Goal: Task Accomplishment & Management: Manage account settings

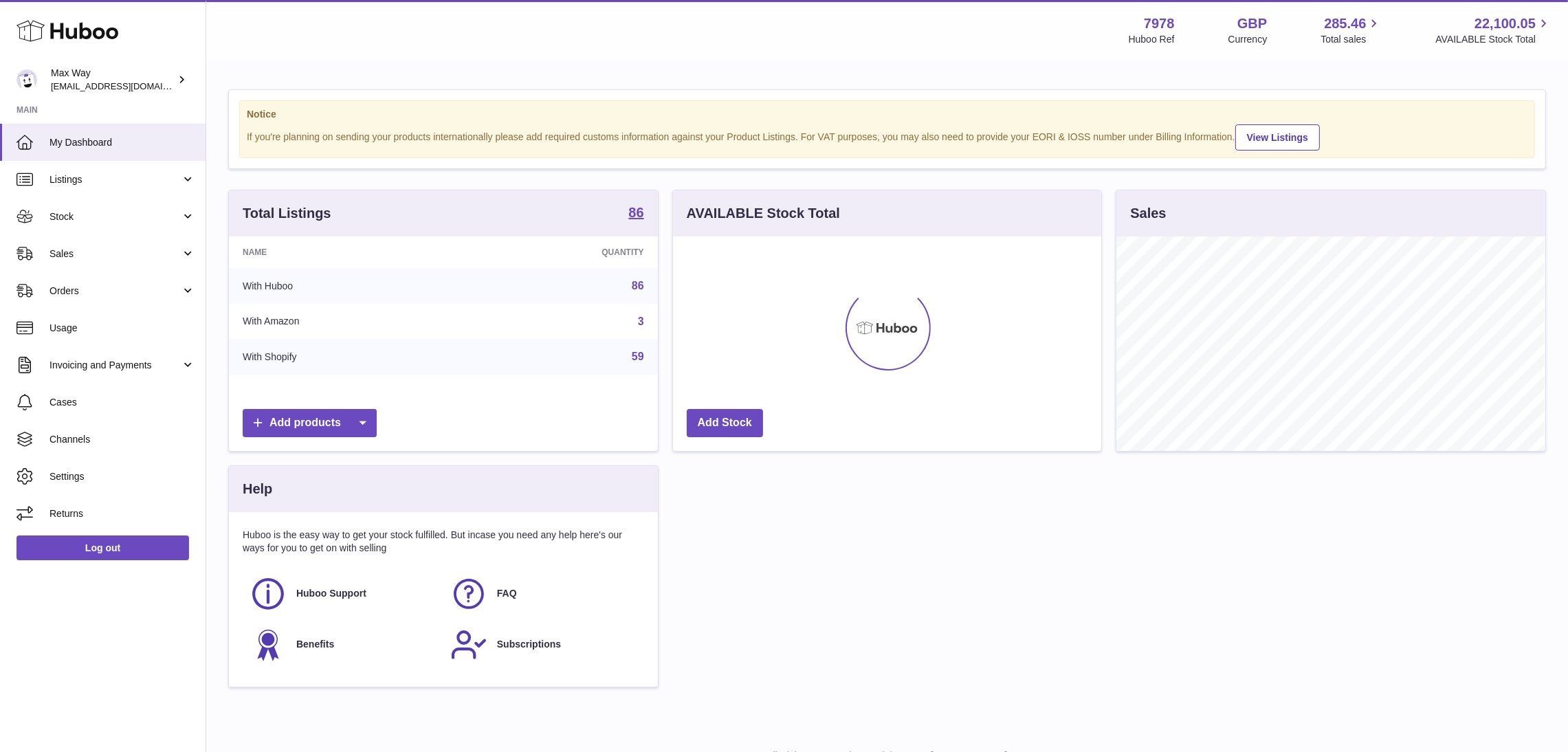
scroll to position [215, 429]
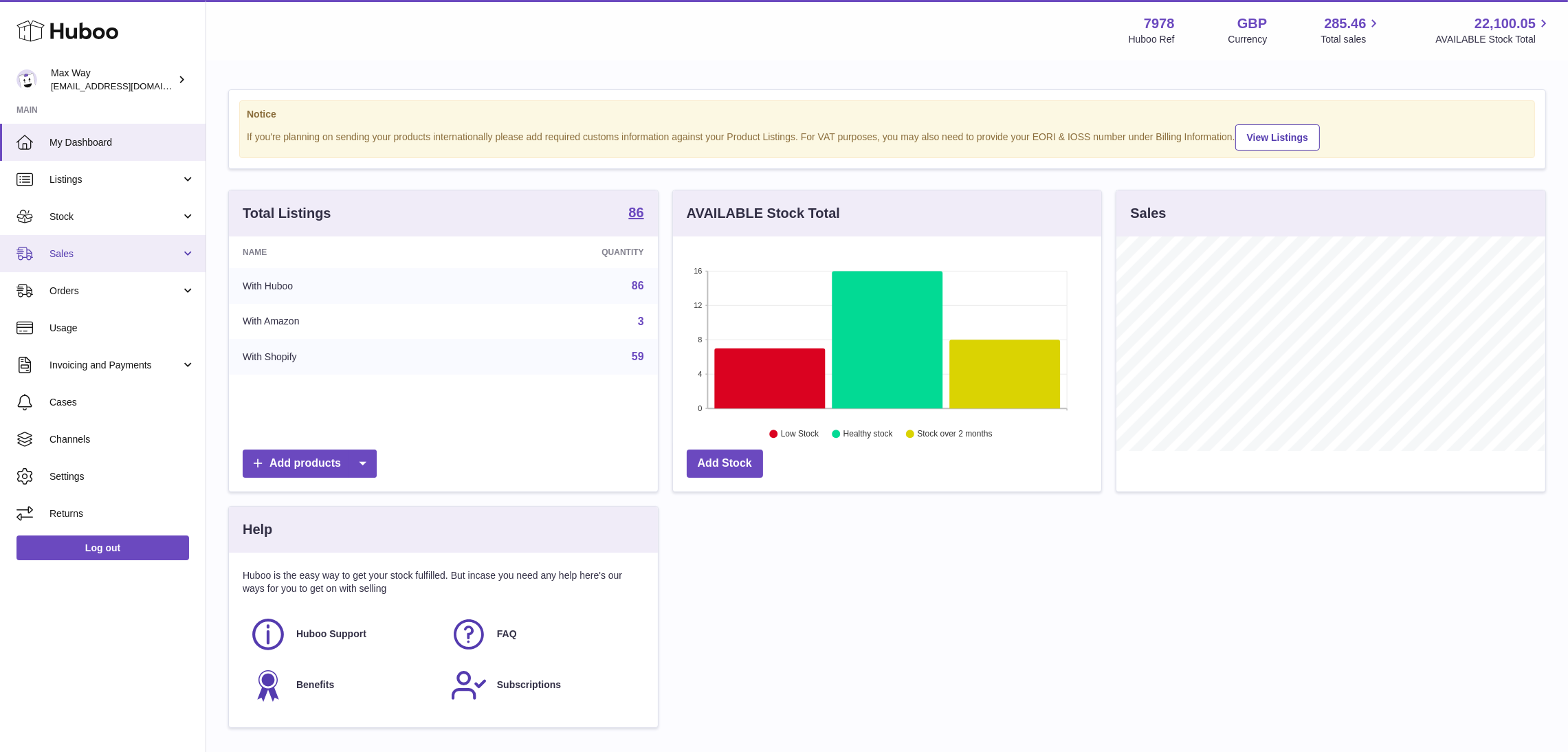
click at [64, 260] on link "Sales" at bounding box center [103, 253] width 205 height 37
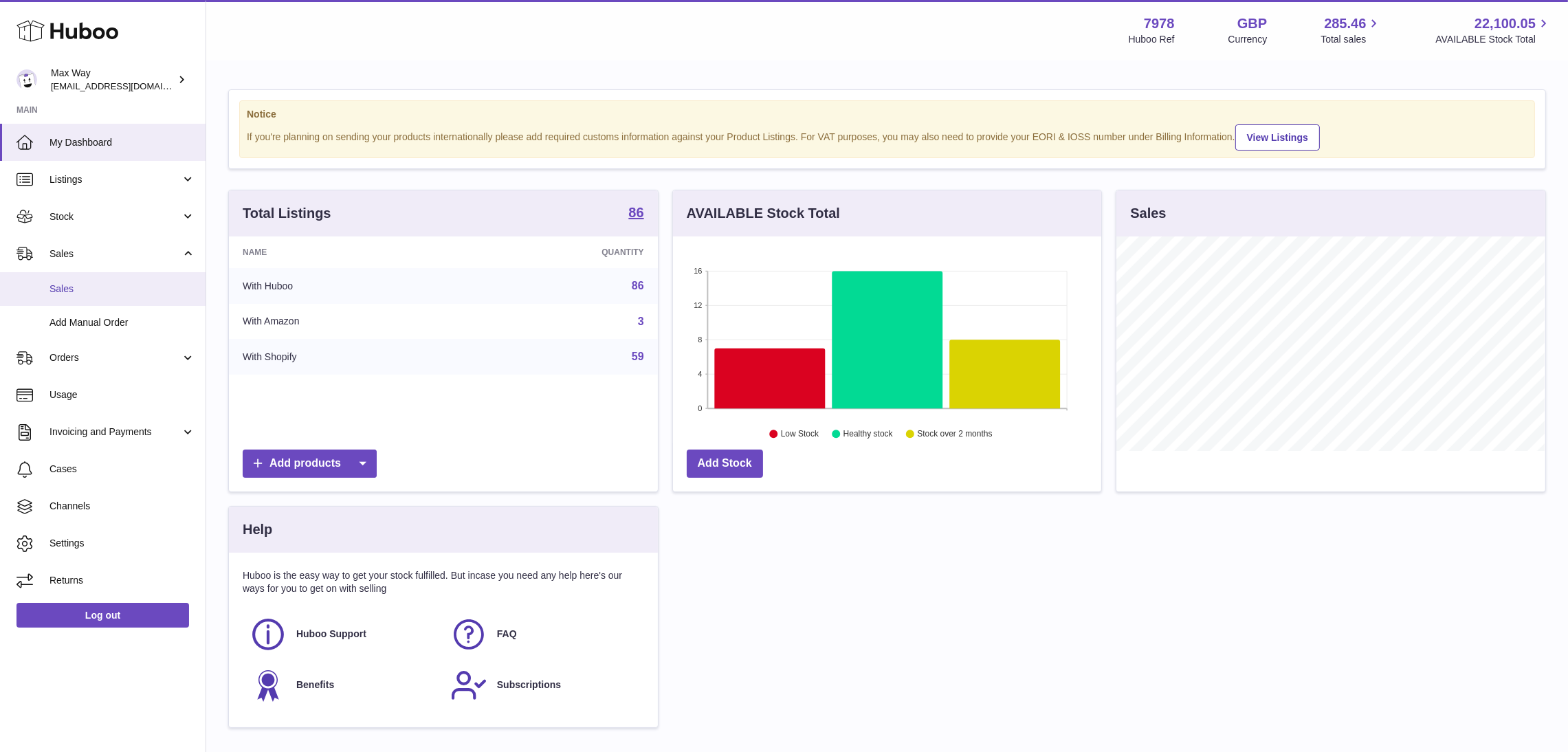
click at [72, 286] on span "Sales" at bounding box center [123, 290] width 146 height 13
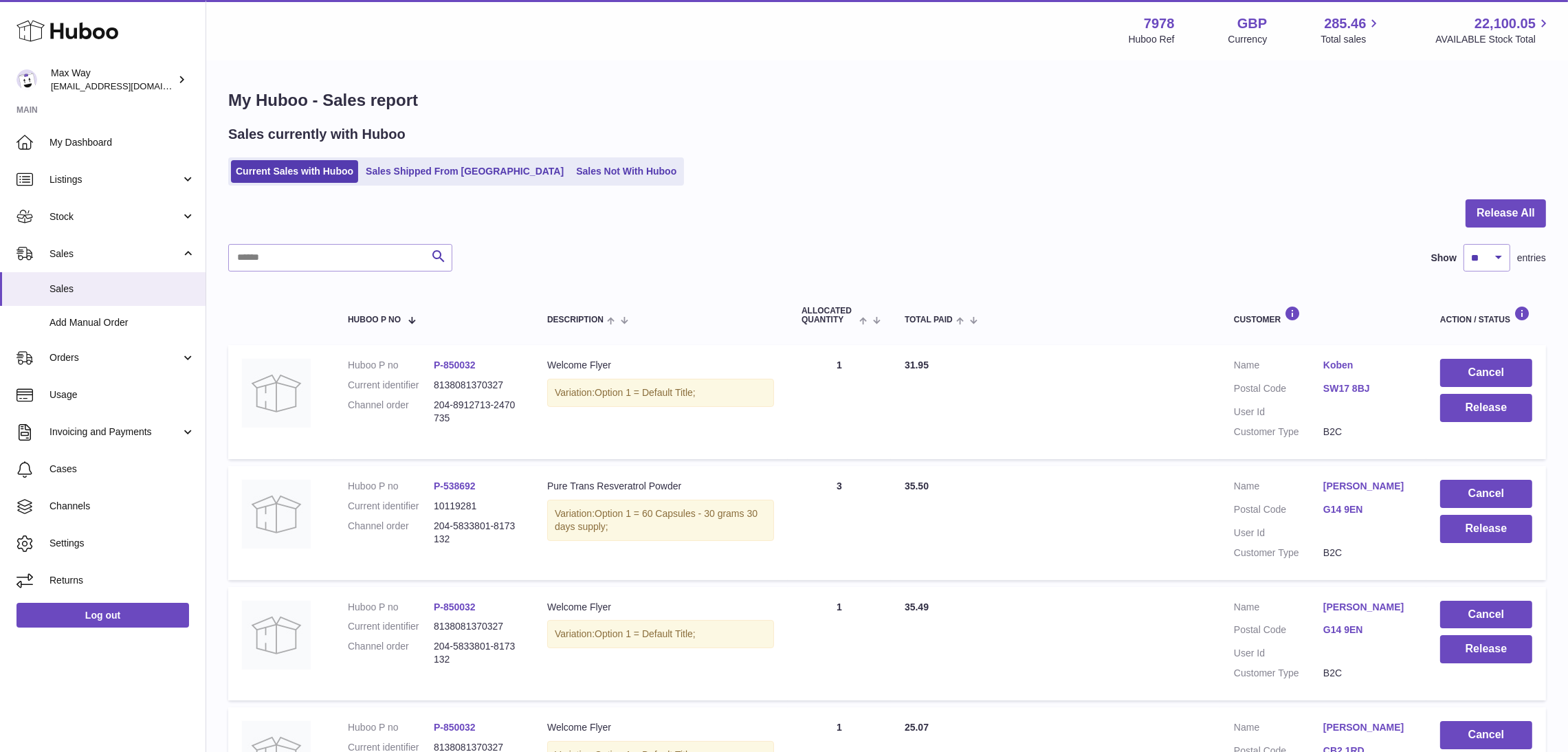
click at [581, 159] on ul "Current Sales with Huboo Sales Shipped From Huboo Sales Not With Huboo" at bounding box center [456, 171] width 456 height 28
click at [571, 177] on link "Sales Not With Huboo" at bounding box center [626, 171] width 110 height 23
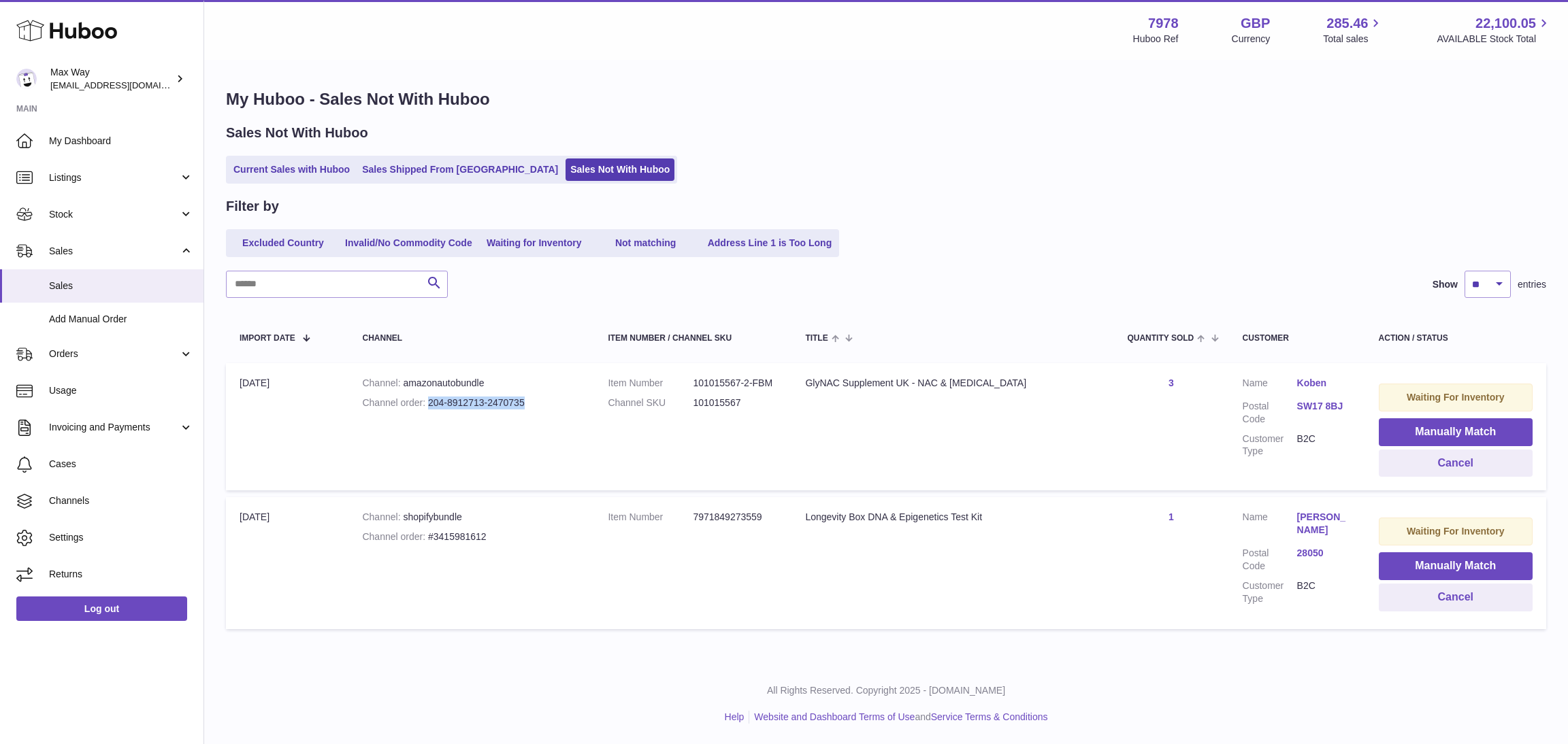
drag, startPoint x: 434, startPoint y: 399, endPoint x: 605, endPoint y: 399, distance: 171.0
click at [594, 399] on td "Channel amazonautobundle Channel order 204-8912713-2470735" at bounding box center [471, 426] width 245 height 127
copy div "204-8912713-2470735"
click at [1132, 127] on div "Sales Not With Huboo" at bounding box center [886, 133] width 1320 height 18
click at [905, 126] on div "Sales Not With Huboo" at bounding box center [886, 133] width 1320 height 18
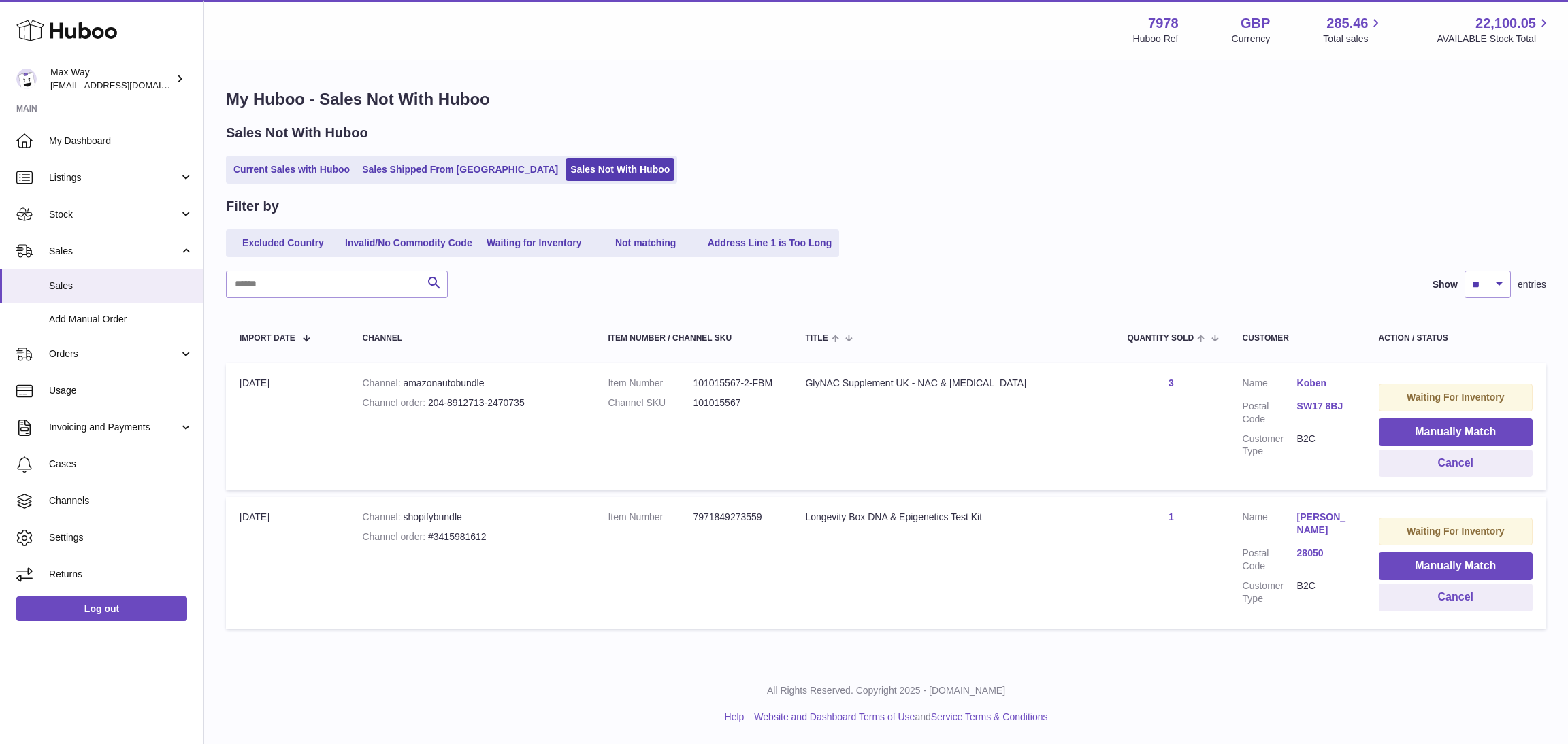
click at [1313, 381] on link "Koben" at bounding box center [1324, 383] width 54 height 13
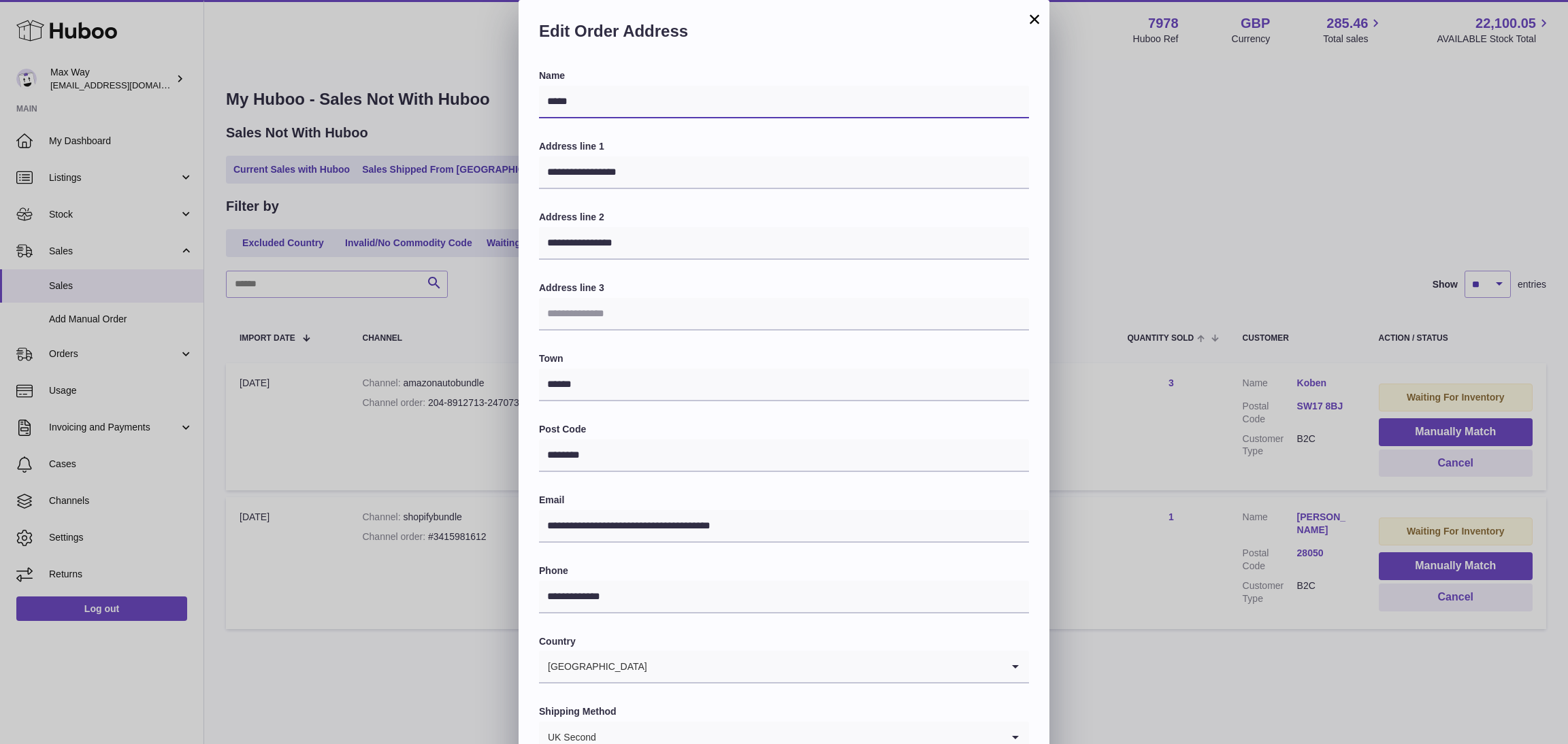
drag, startPoint x: 603, startPoint y: 100, endPoint x: 444, endPoint y: 98, distance: 159.0
click at [444, 98] on div "**********" at bounding box center [784, 408] width 1568 height 816
click at [695, 167] on input "**********" at bounding box center [784, 173] width 490 height 33
drag, startPoint x: 697, startPoint y: 169, endPoint x: 434, endPoint y: 167, distance: 263.0
click at [434, 167] on div "**********" at bounding box center [784, 408] width 1568 height 816
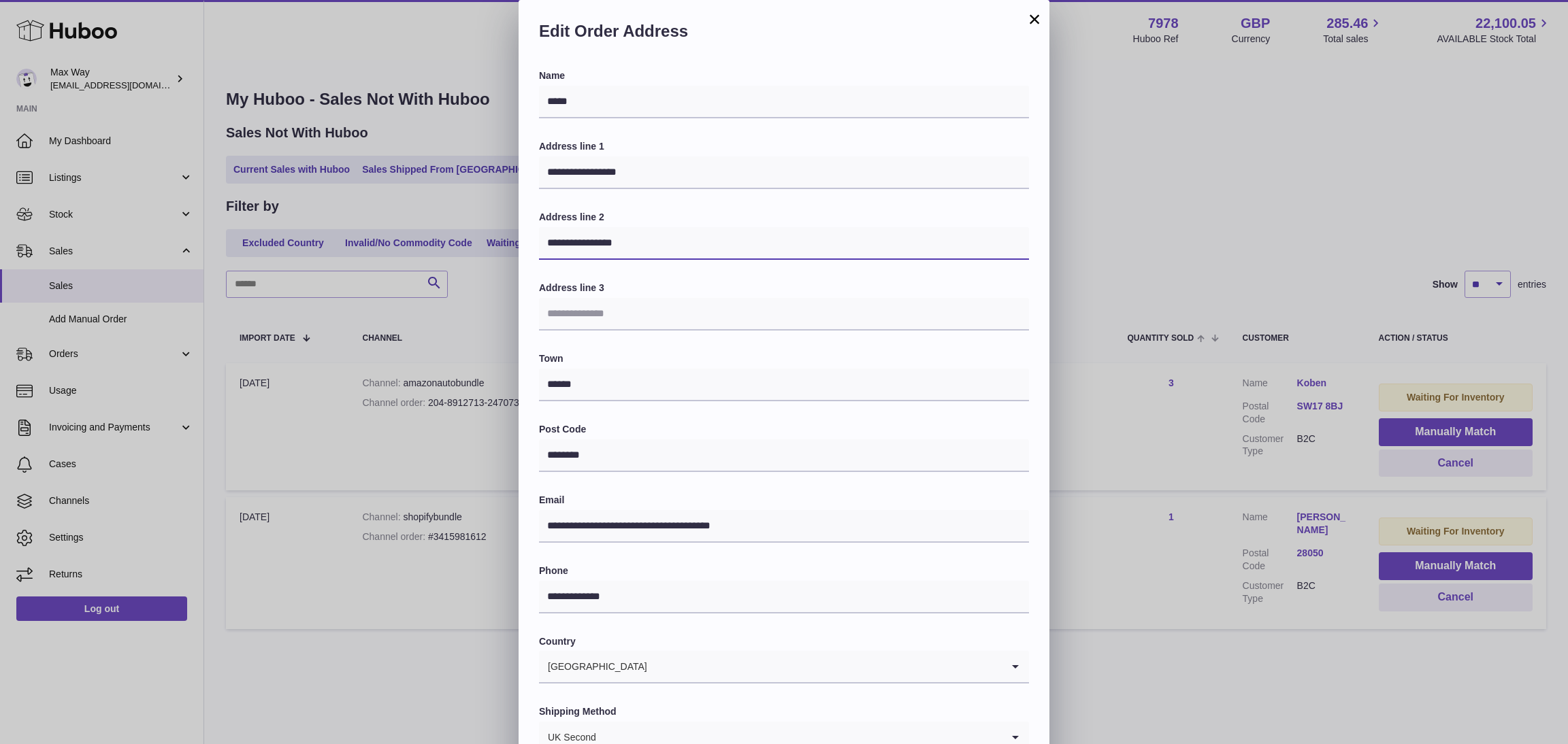
drag, startPoint x: 686, startPoint y: 251, endPoint x: 399, endPoint y: 253, distance: 287.0
click at [399, 253] on div "**********" at bounding box center [784, 408] width 1568 height 816
drag, startPoint x: 654, startPoint y: 598, endPoint x: 786, endPoint y: 551, distance: 140.1
click at [555, 596] on input "**********" at bounding box center [784, 598] width 490 height 33
click at [1033, 16] on button "×" at bounding box center [1034, 19] width 16 height 16
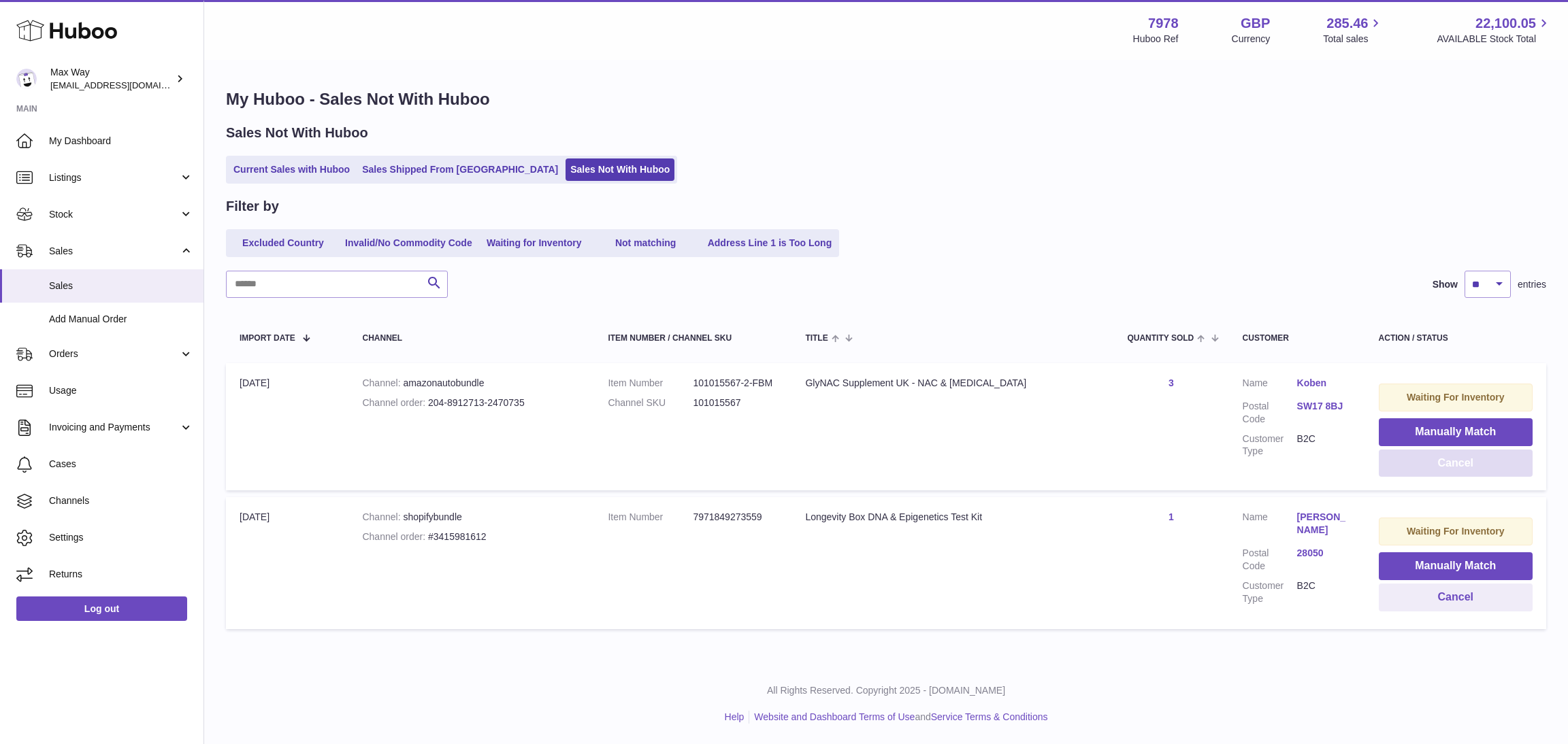
click at [1404, 465] on button "Cancel" at bounding box center [1455, 463] width 154 height 27
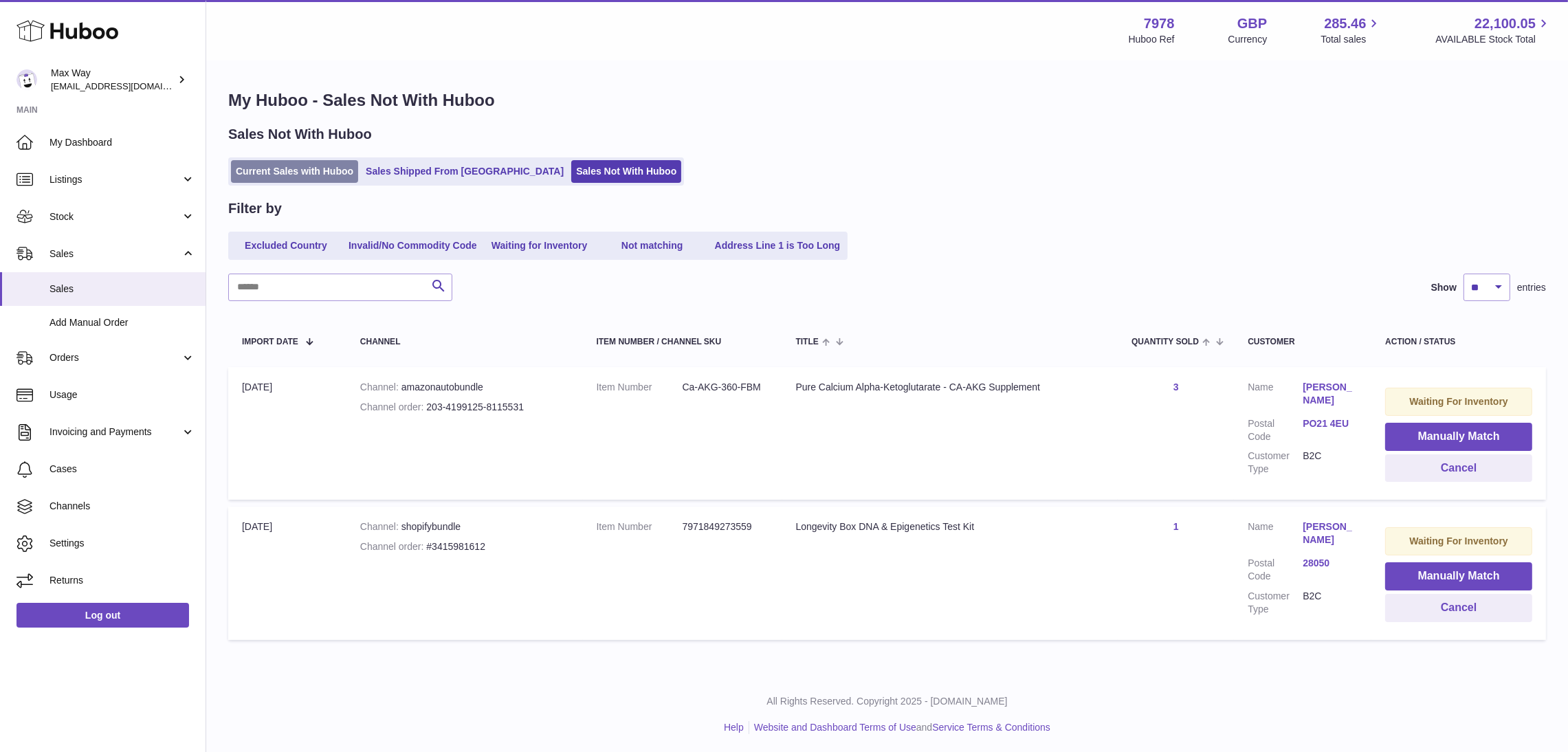
click at [286, 170] on link "Current Sales with Huboo" at bounding box center [295, 171] width 128 height 23
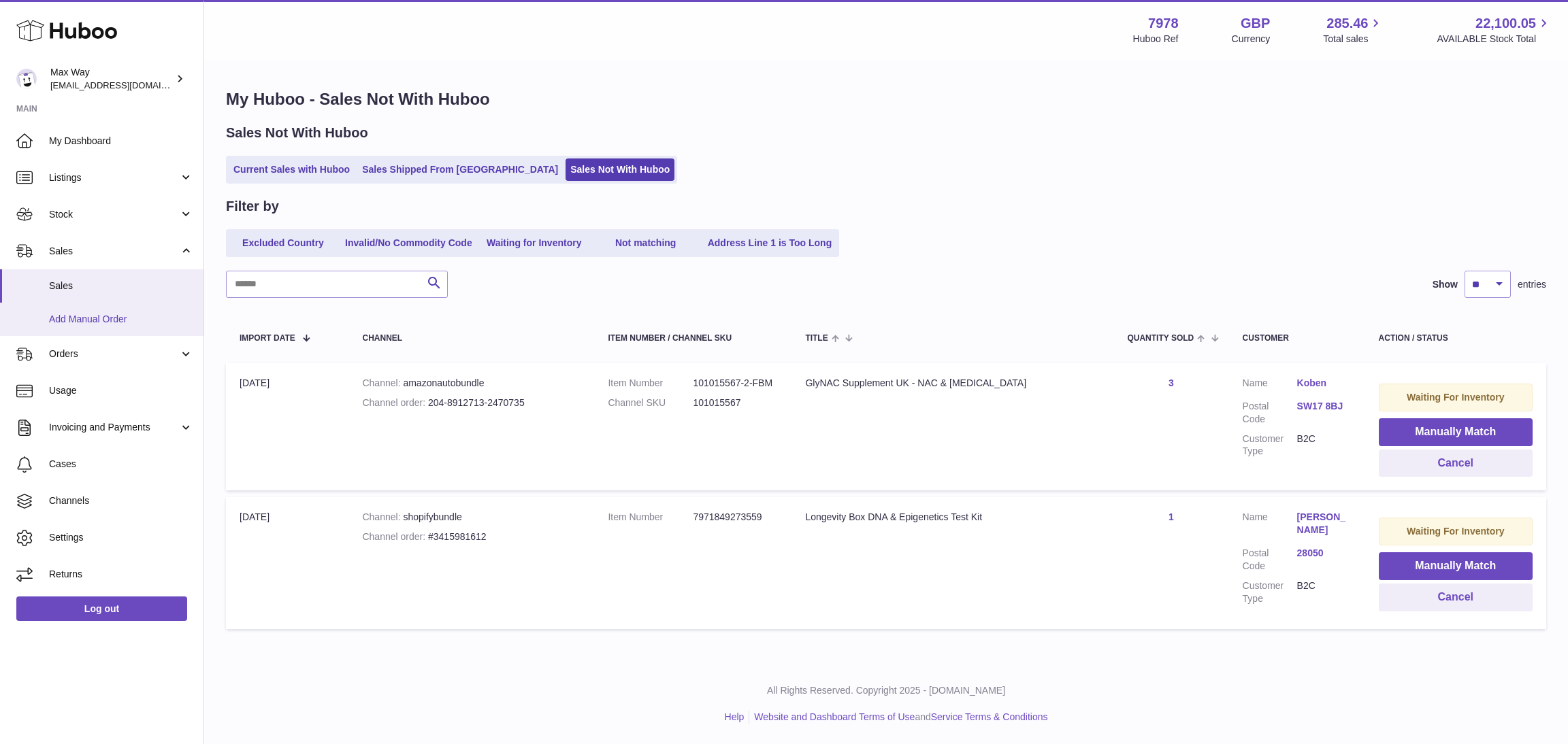
click at [117, 320] on span "Add Manual Order" at bounding box center [122, 319] width 145 height 13
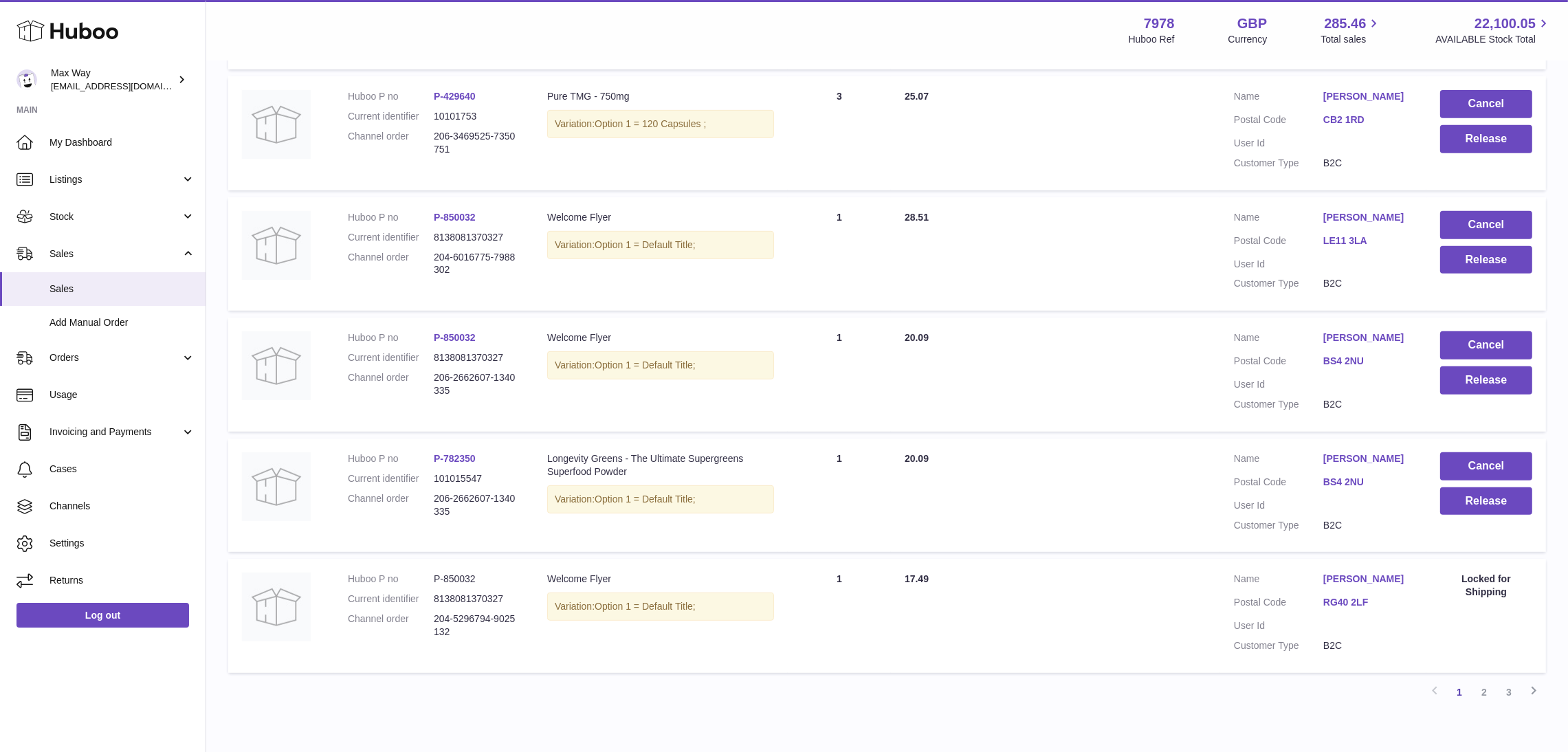
scroll to position [940, 0]
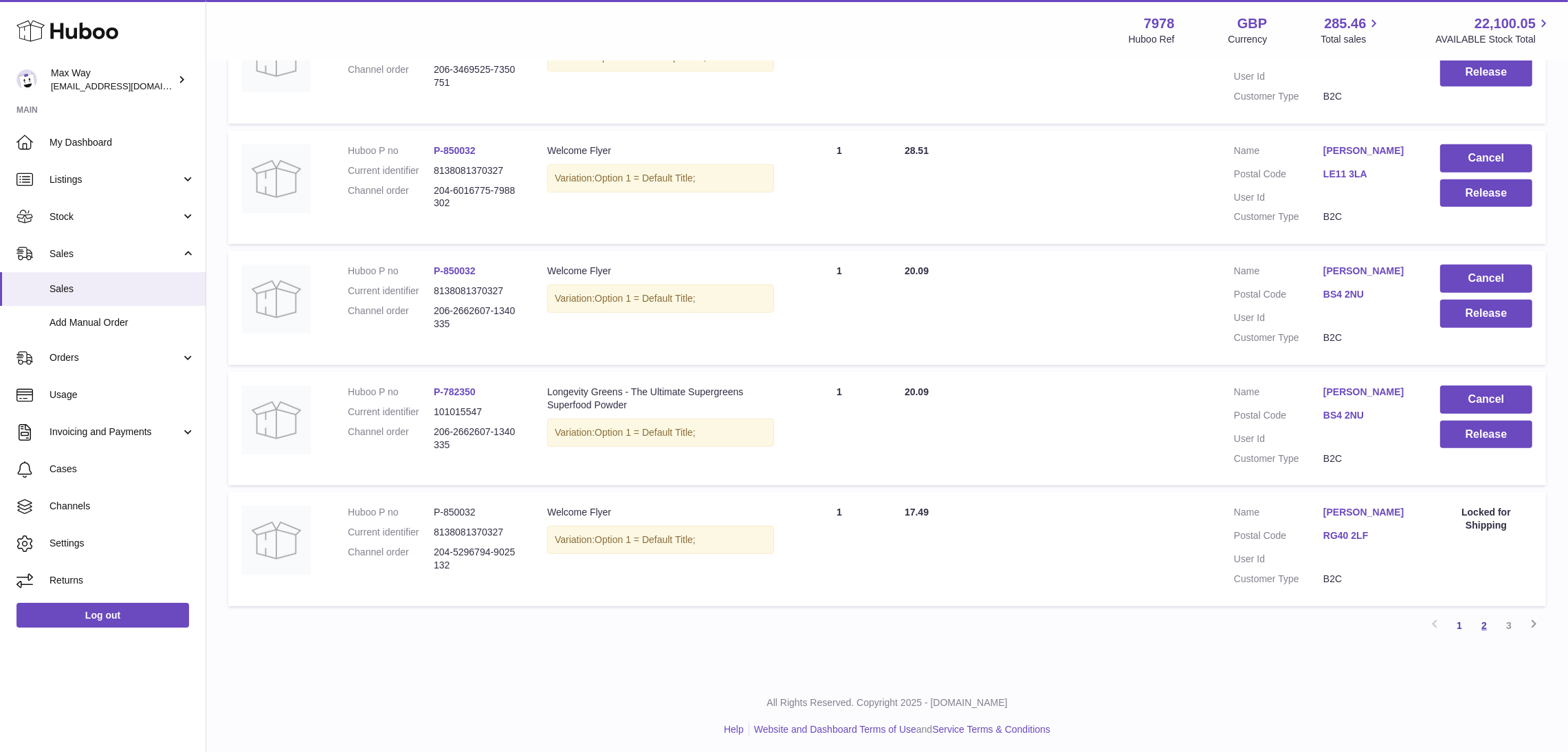
click at [1488, 620] on link "2" at bounding box center [1484, 625] width 25 height 25
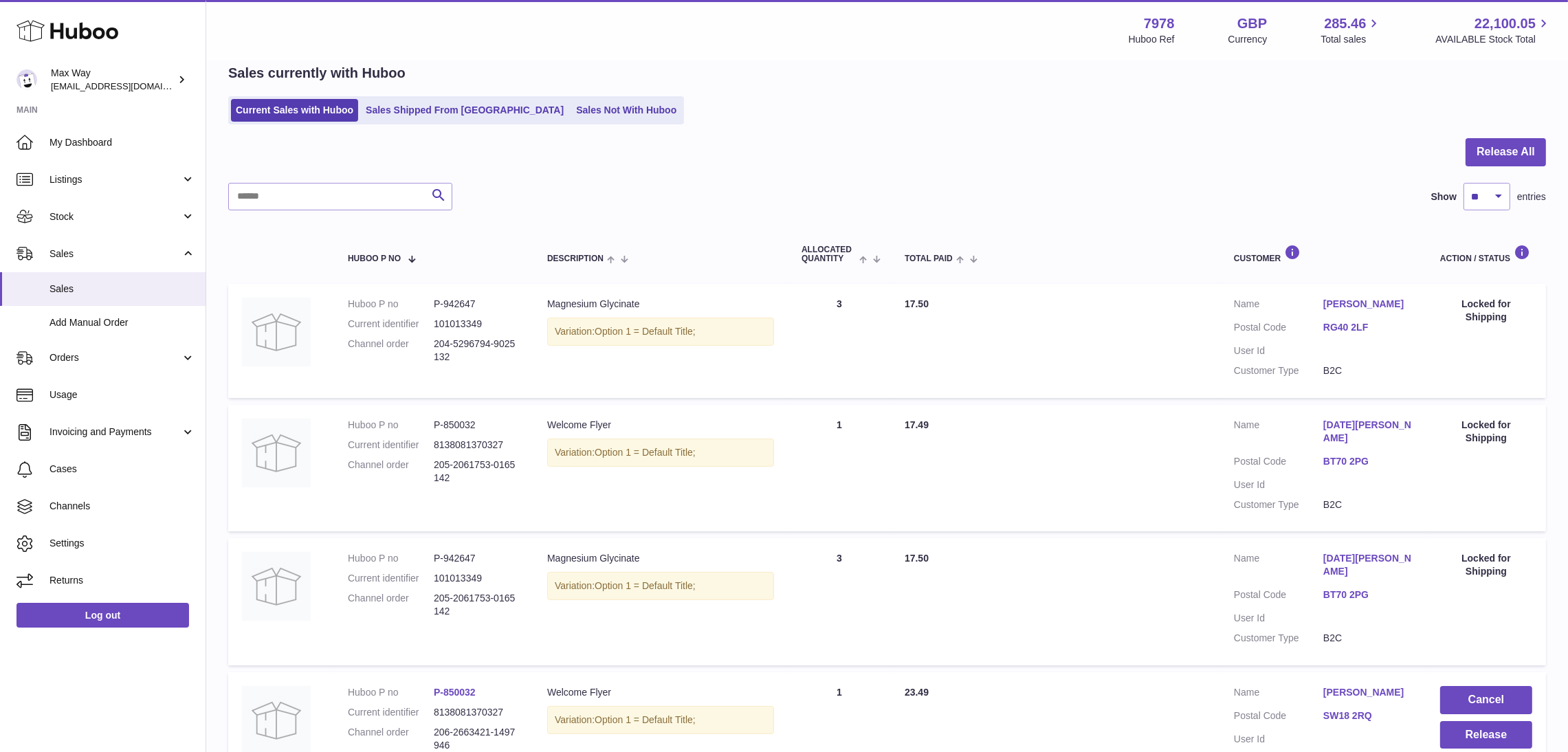
scroll to position [577, 0]
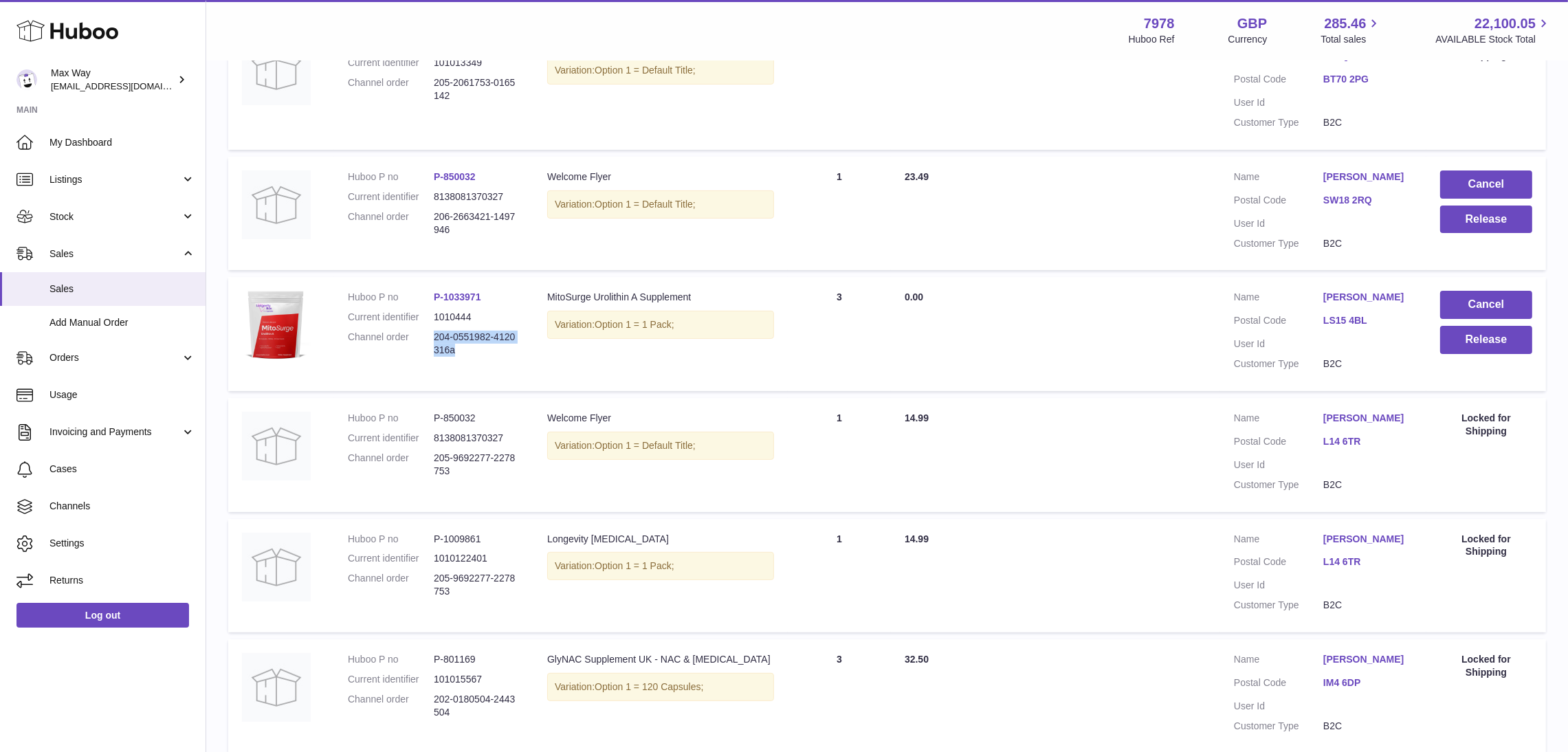
drag, startPoint x: 434, startPoint y: 307, endPoint x: 459, endPoint y: 319, distance: 27.7
click at [459, 331] on dd "204-0551982-4120316a" at bounding box center [476, 344] width 86 height 26
copy dd "204-0551982-4120316a"
click at [1462, 326] on button "Release" at bounding box center [1487, 339] width 92 height 28
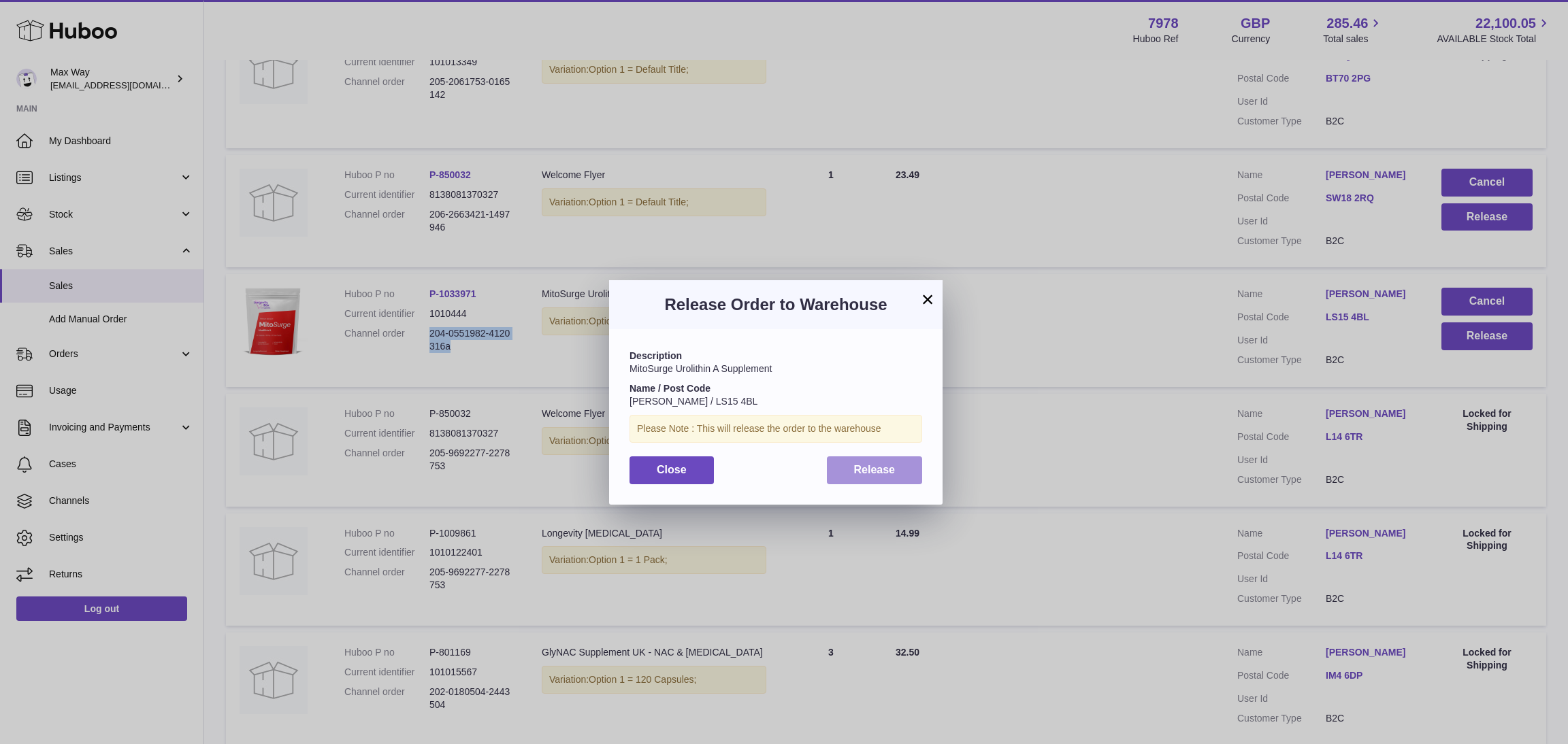
click at [860, 470] on span "Release" at bounding box center [874, 469] width 41 height 12
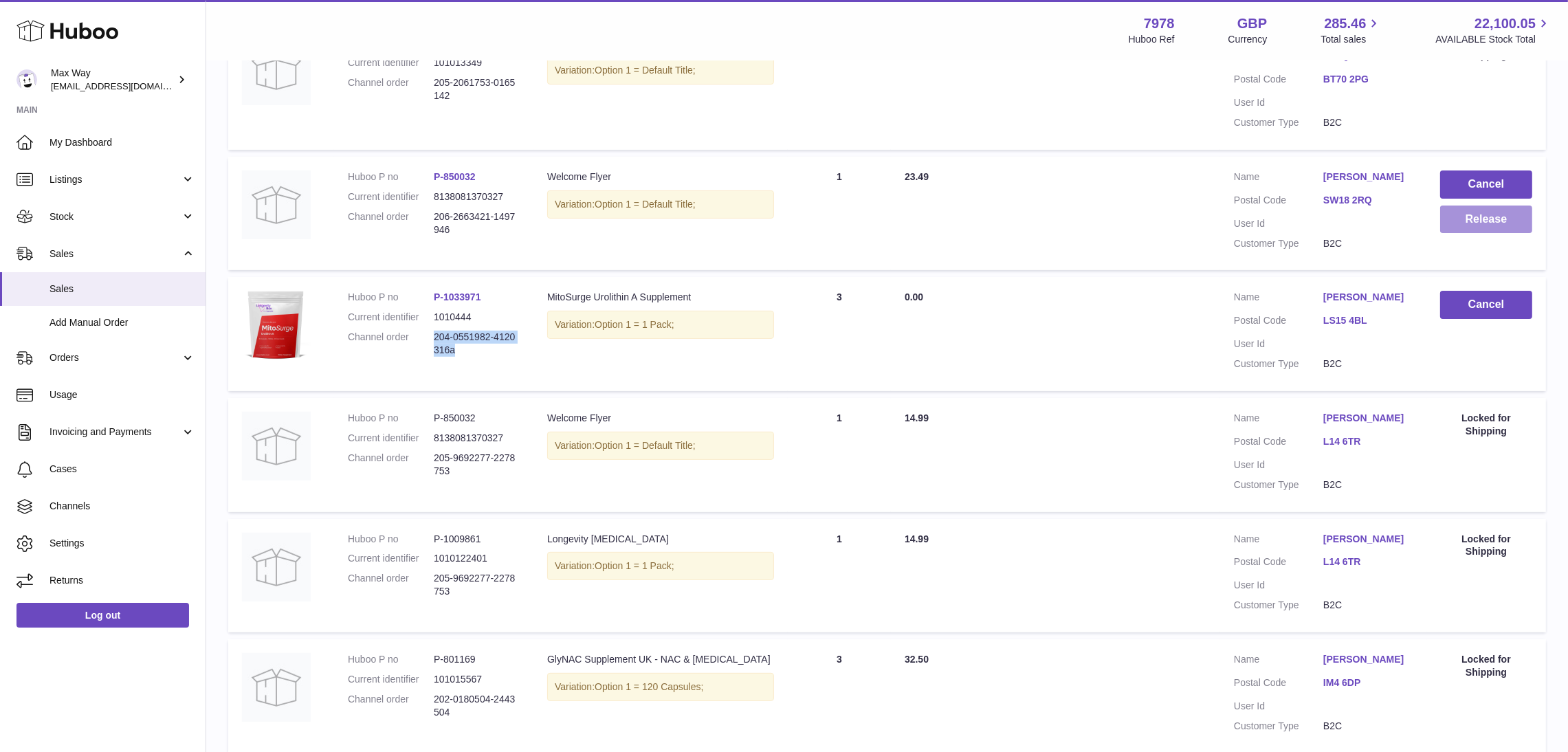
click at [1464, 205] on button "Release" at bounding box center [1487, 219] width 92 height 28
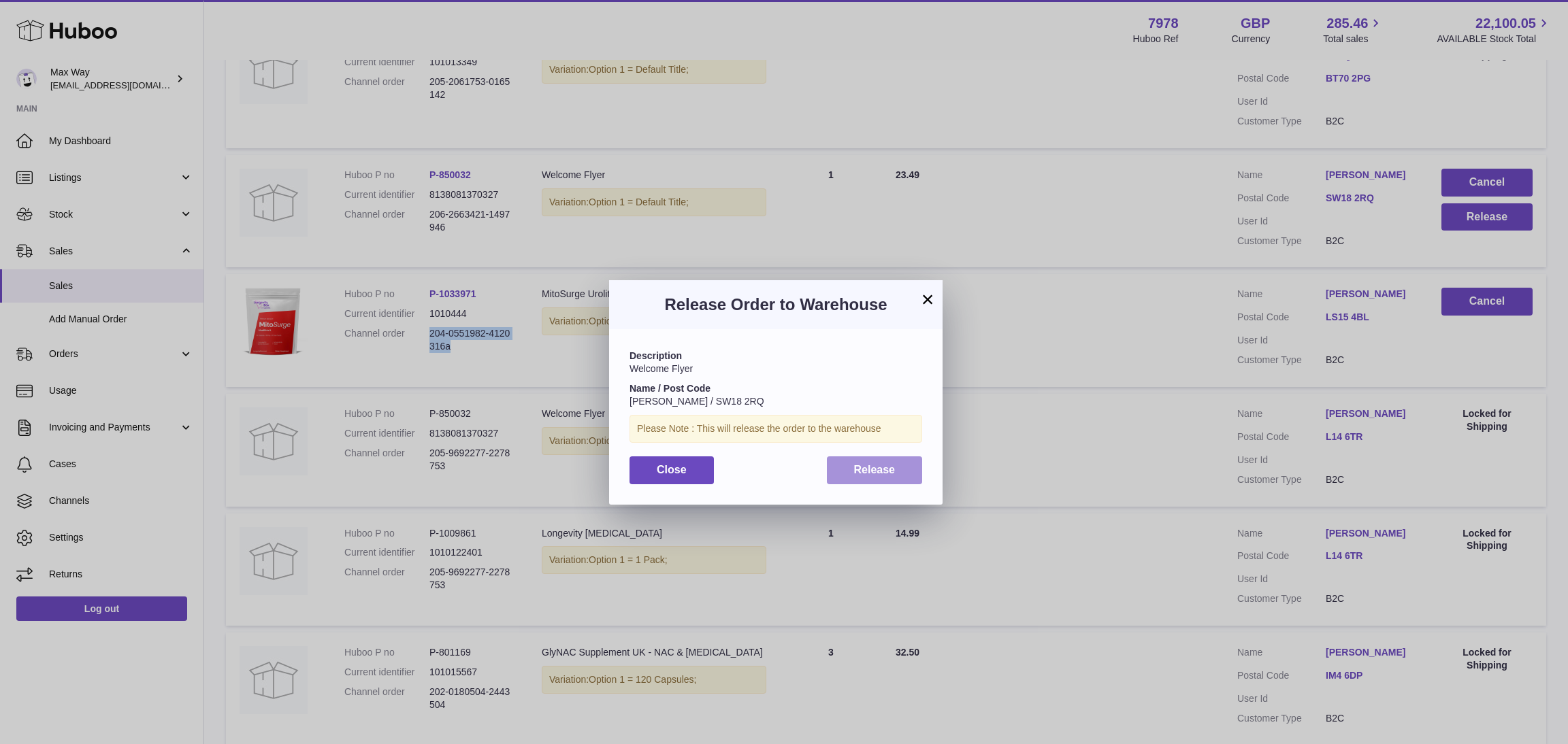
click at [895, 473] on button "Release" at bounding box center [874, 470] width 96 height 27
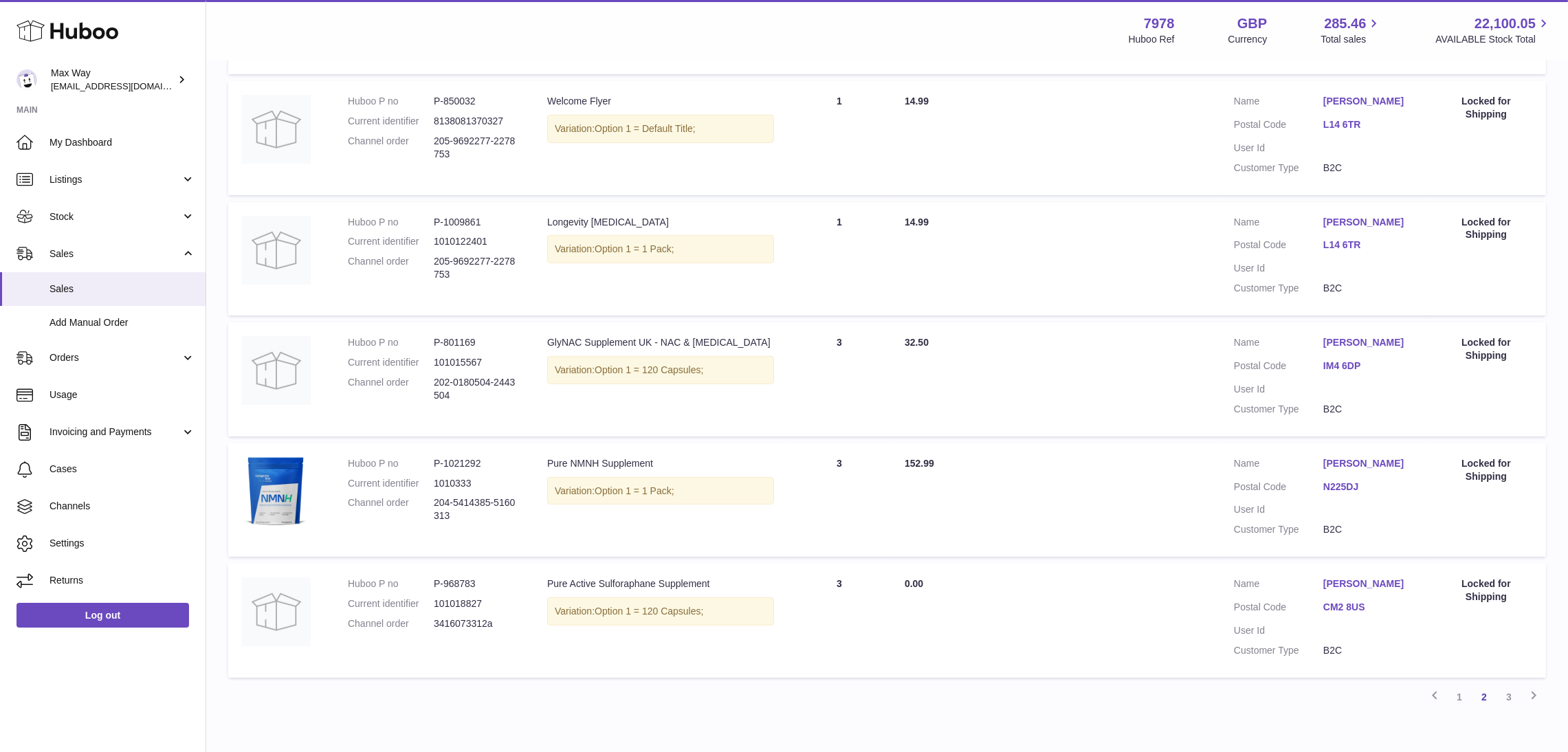
scroll to position [953, 0]
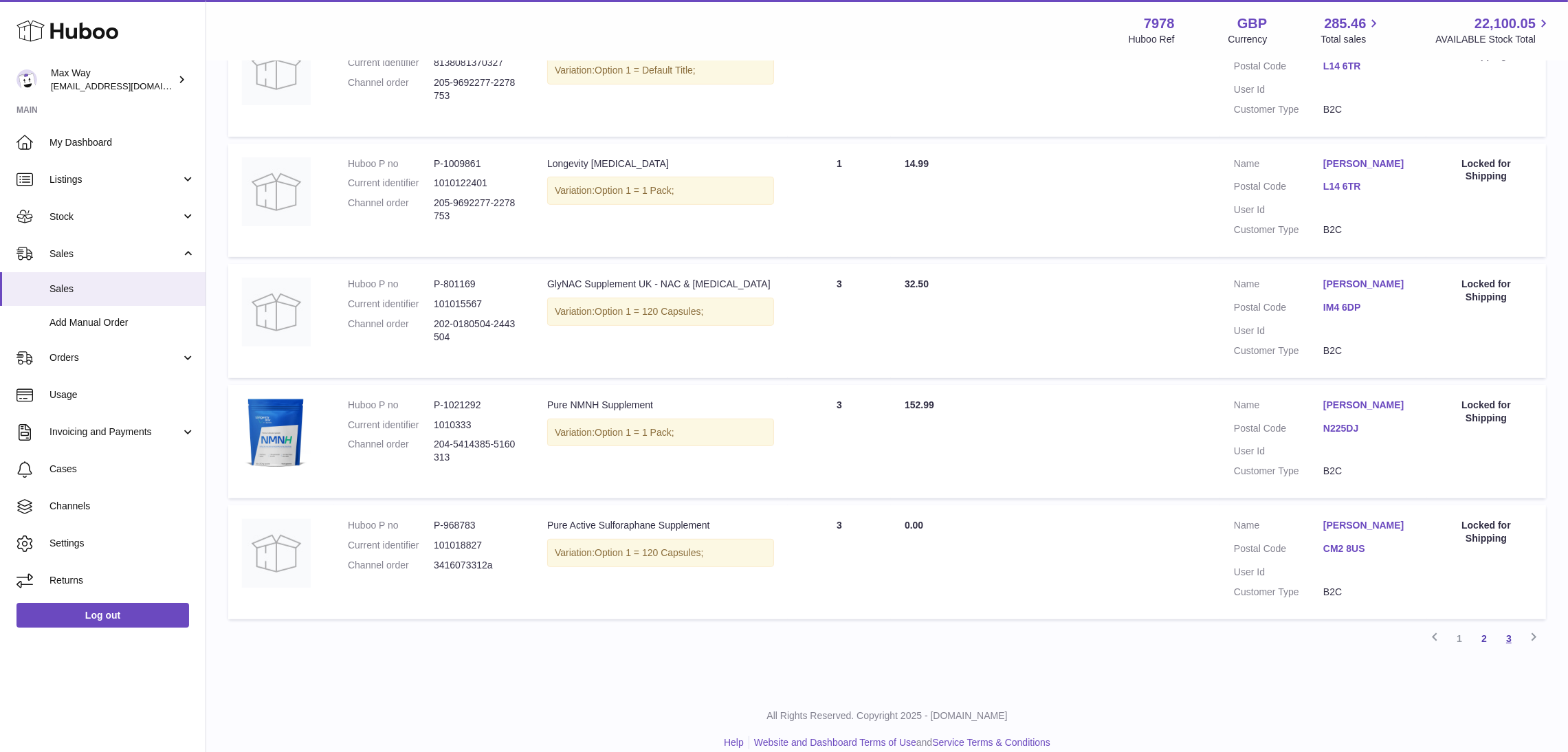
click at [1513, 626] on link "3" at bounding box center [1509, 638] width 25 height 25
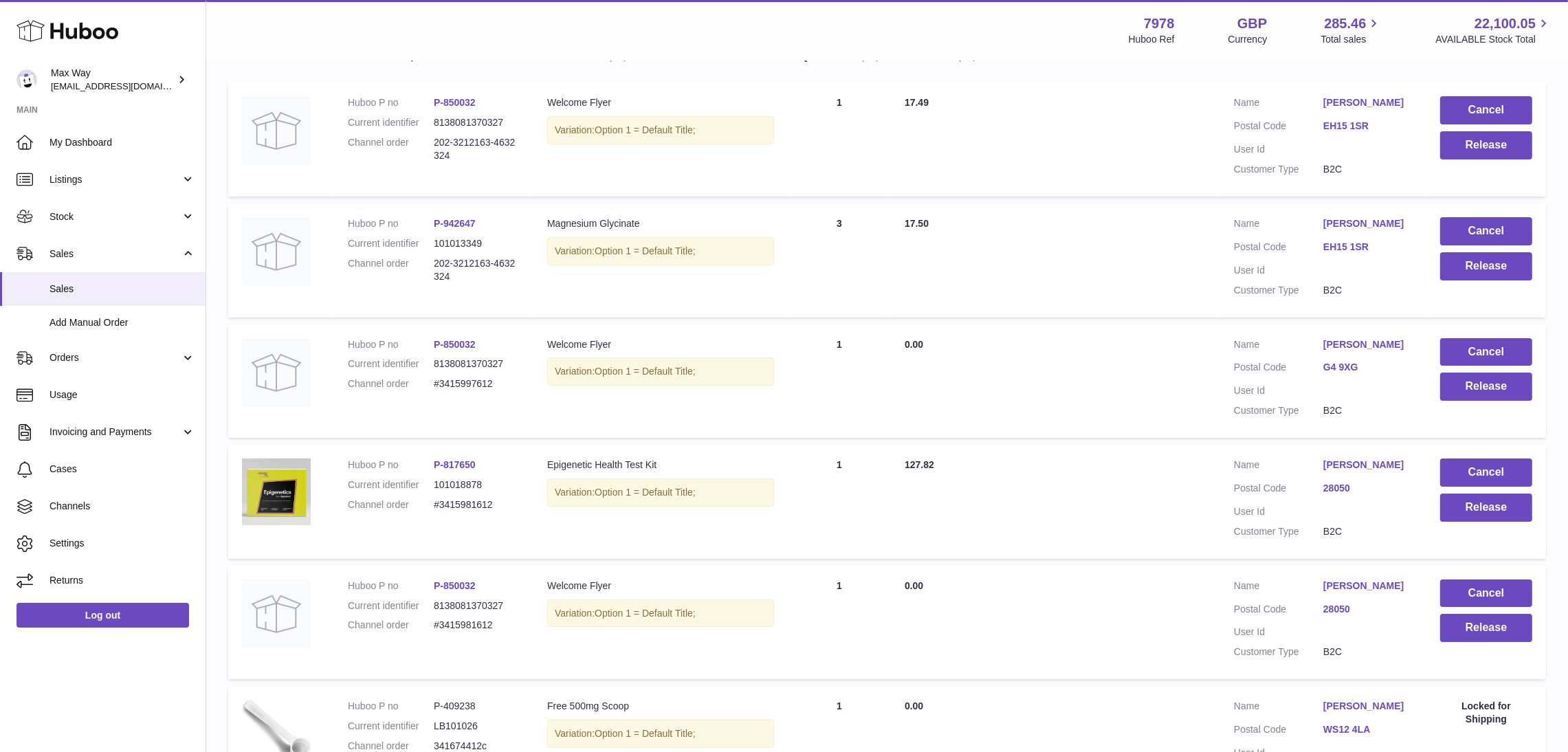
scroll to position [253, 0]
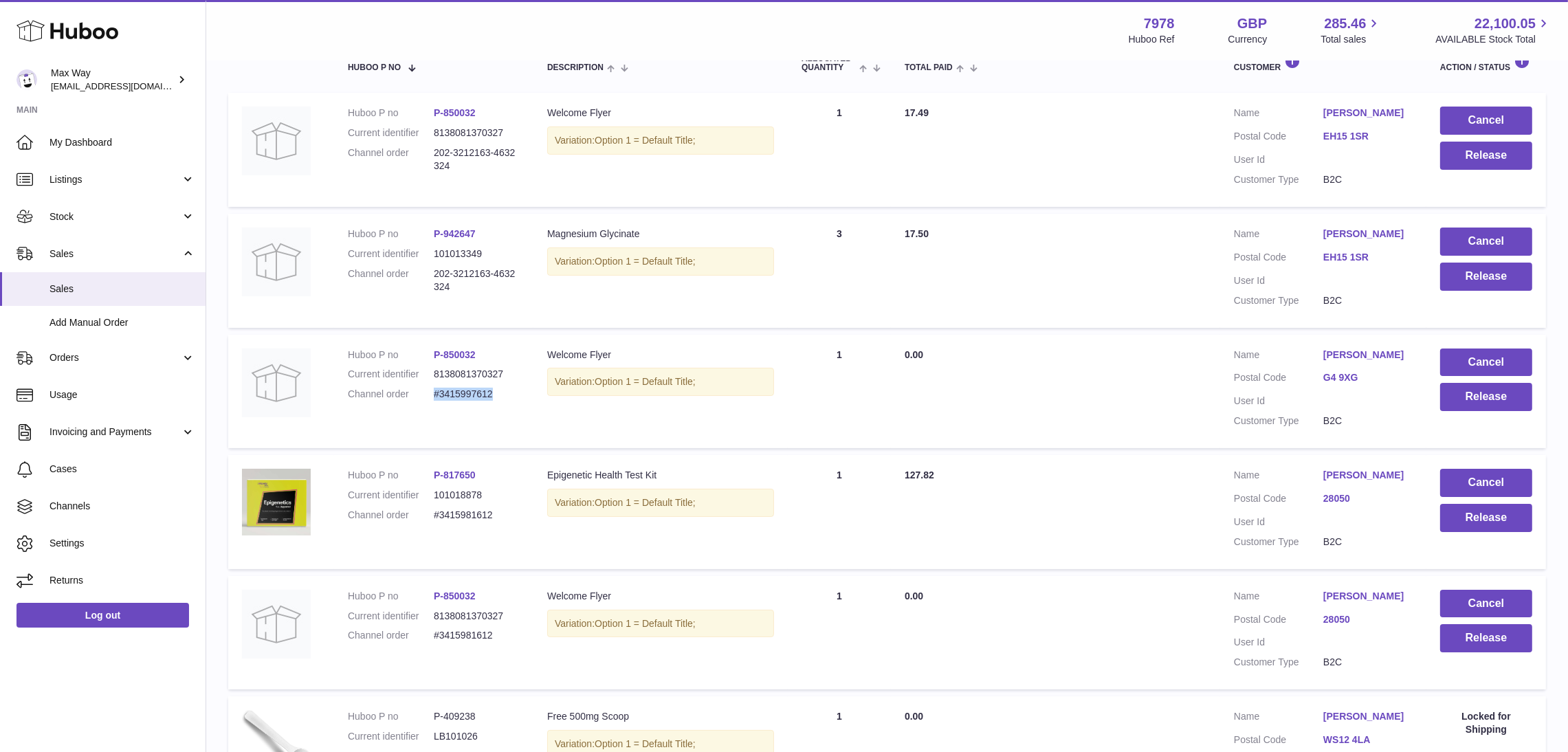
drag, startPoint x: 434, startPoint y: 393, endPoint x: 517, endPoint y: 398, distance: 83.2
click at [517, 398] on dd "#3415997612" at bounding box center [476, 394] width 86 height 13
click at [1497, 357] on button "Cancel" at bounding box center [1487, 363] width 92 height 28
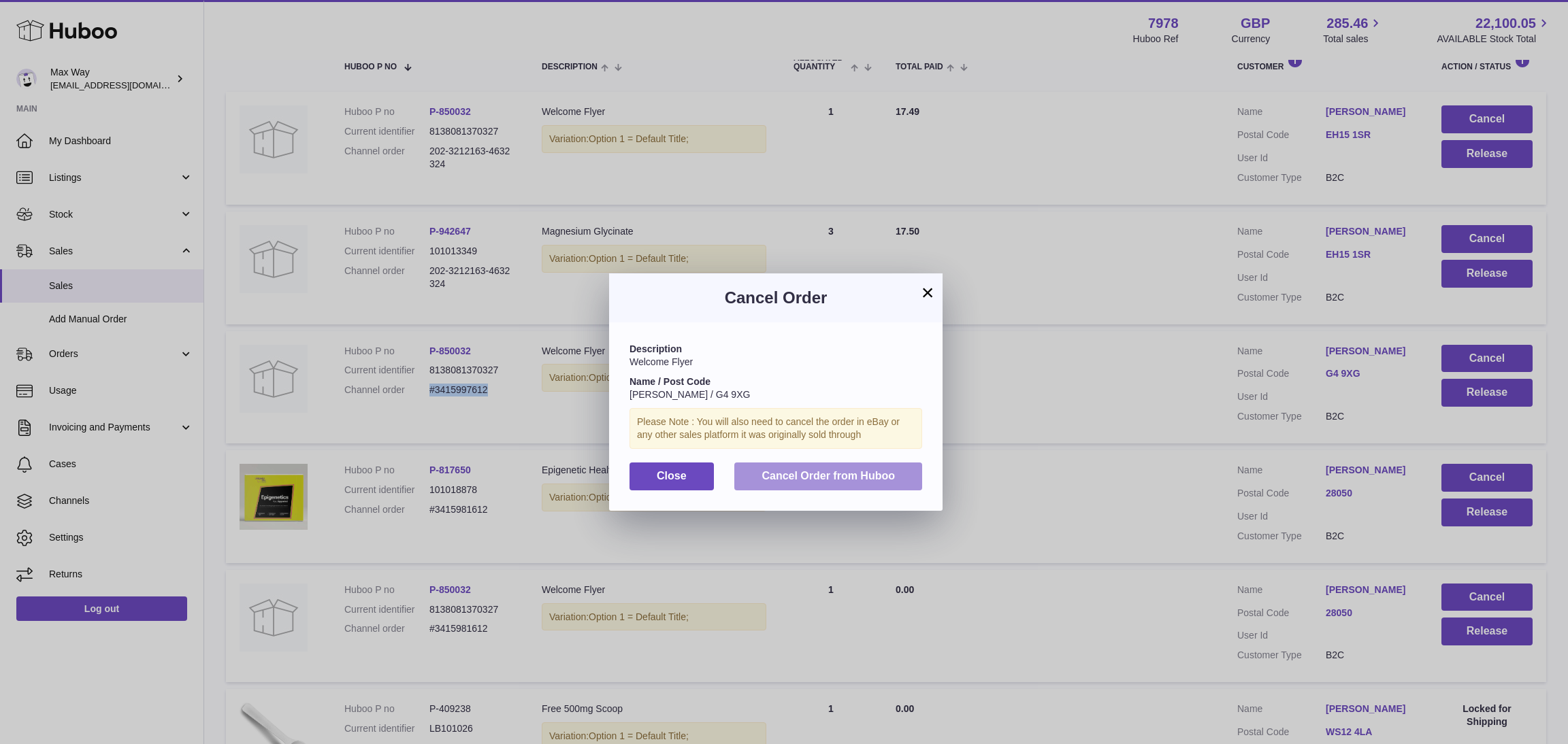
click at [842, 474] on span "Cancel Order from Huboo" at bounding box center [828, 476] width 134 height 12
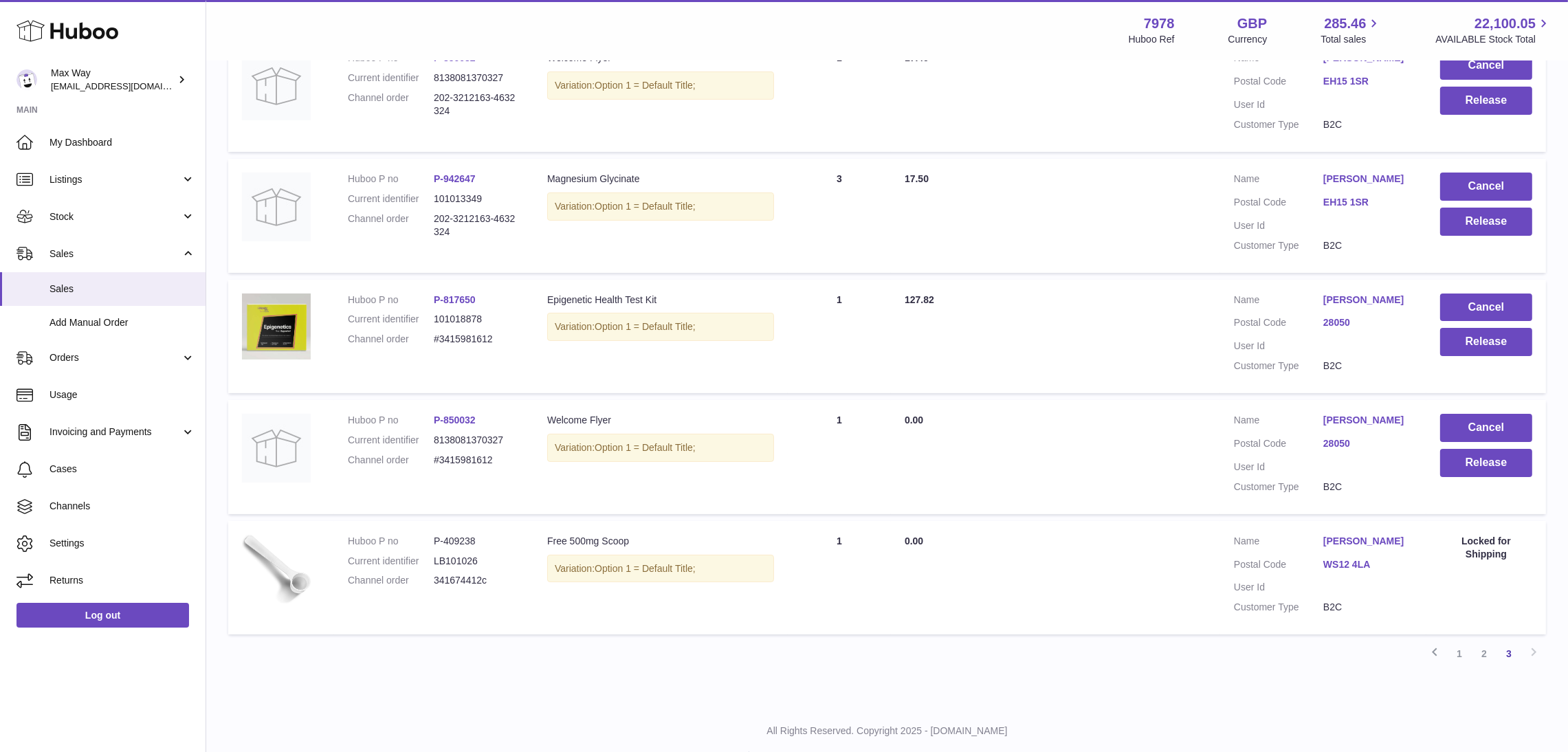
scroll to position [338, 0]
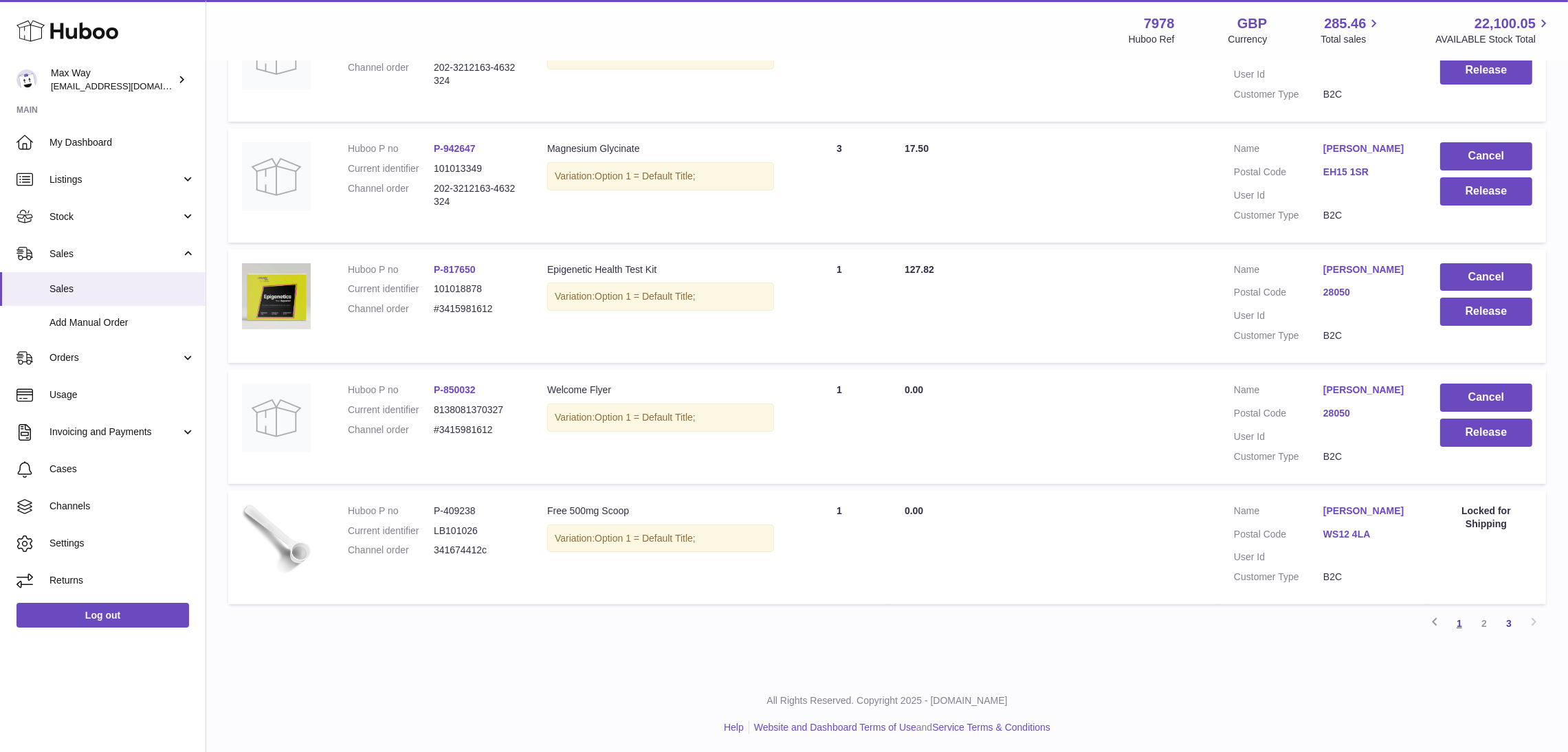
click at [1459, 620] on link "1" at bounding box center [1459, 623] width 25 height 25
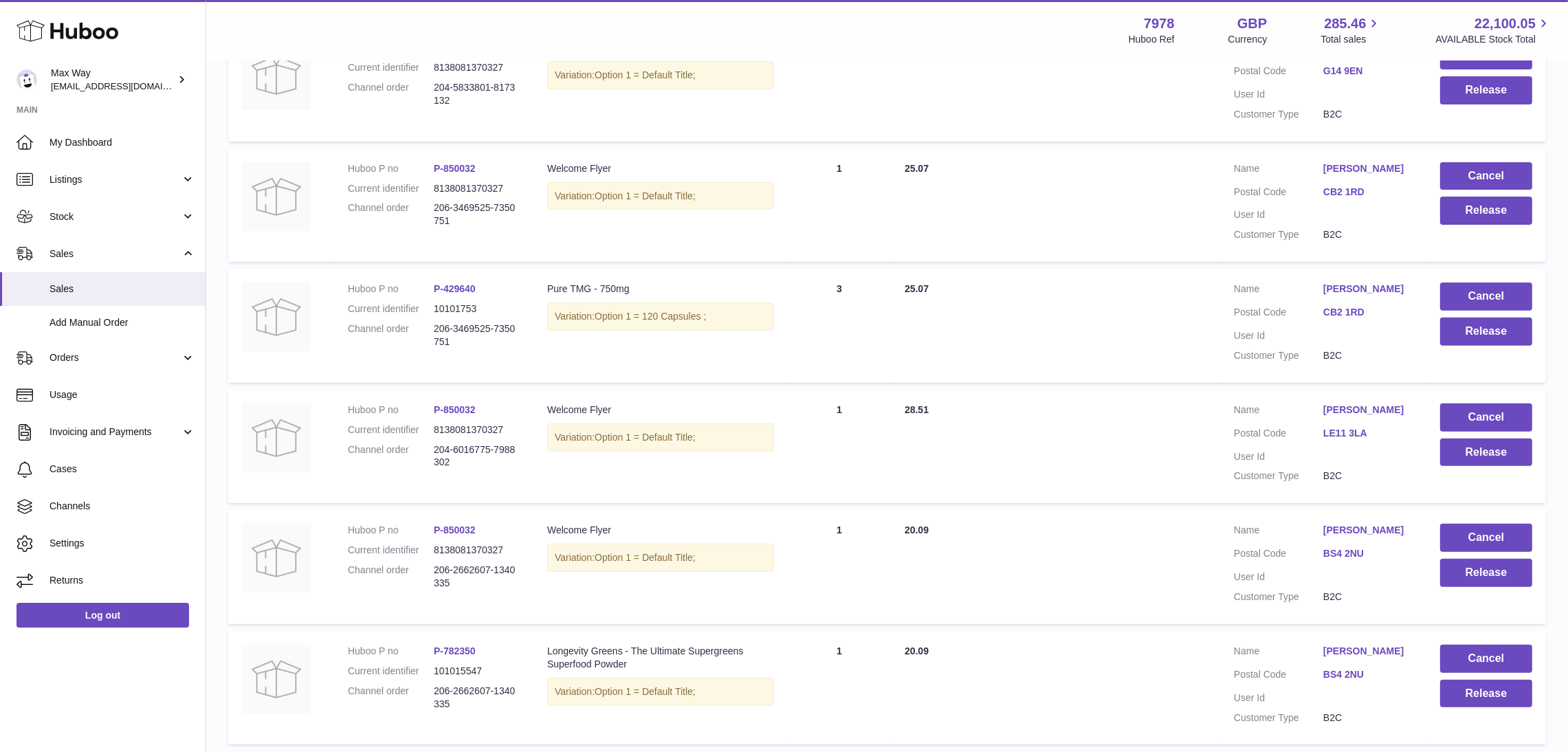
scroll to position [940, 0]
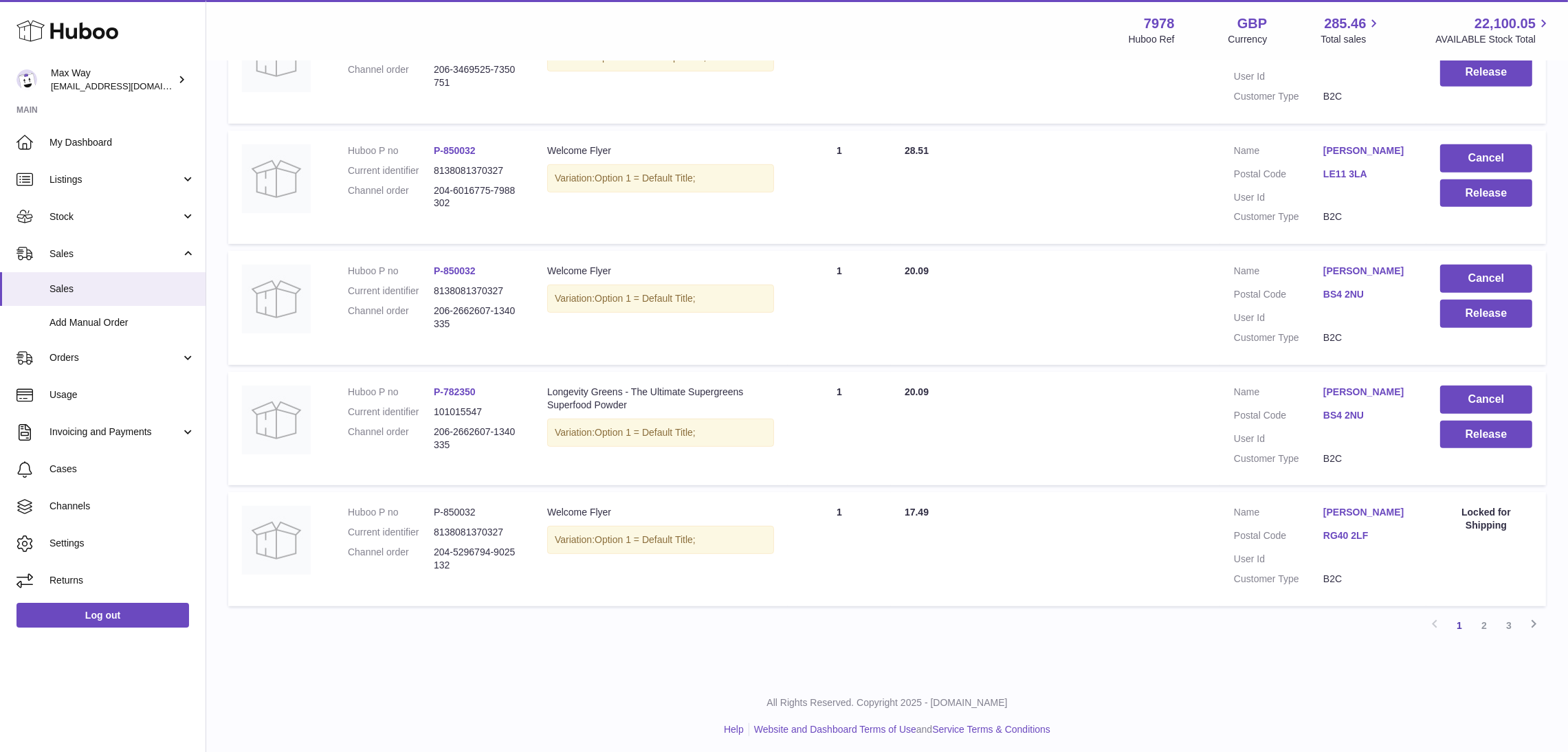
drag, startPoint x: 423, startPoint y: 430, endPoint x: 508, endPoint y: 453, distance: 88.1
click at [508, 453] on dl "Huboo P no P-782350 Current identifier 101015547 Channel order 206-2662607-1340…" at bounding box center [434, 422] width 172 height 73
copy dl "206-2662607-1340335"
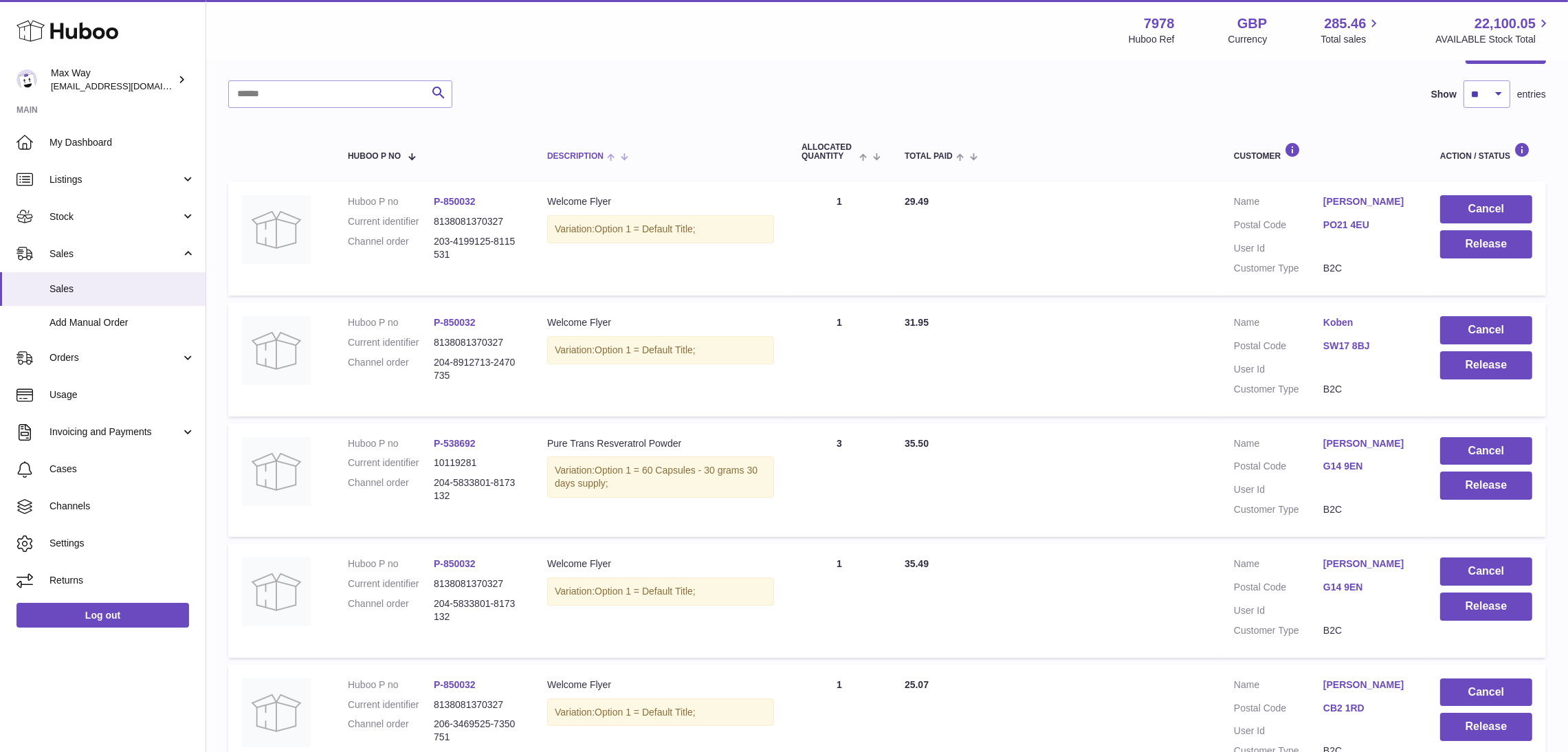
scroll to position [11, 0]
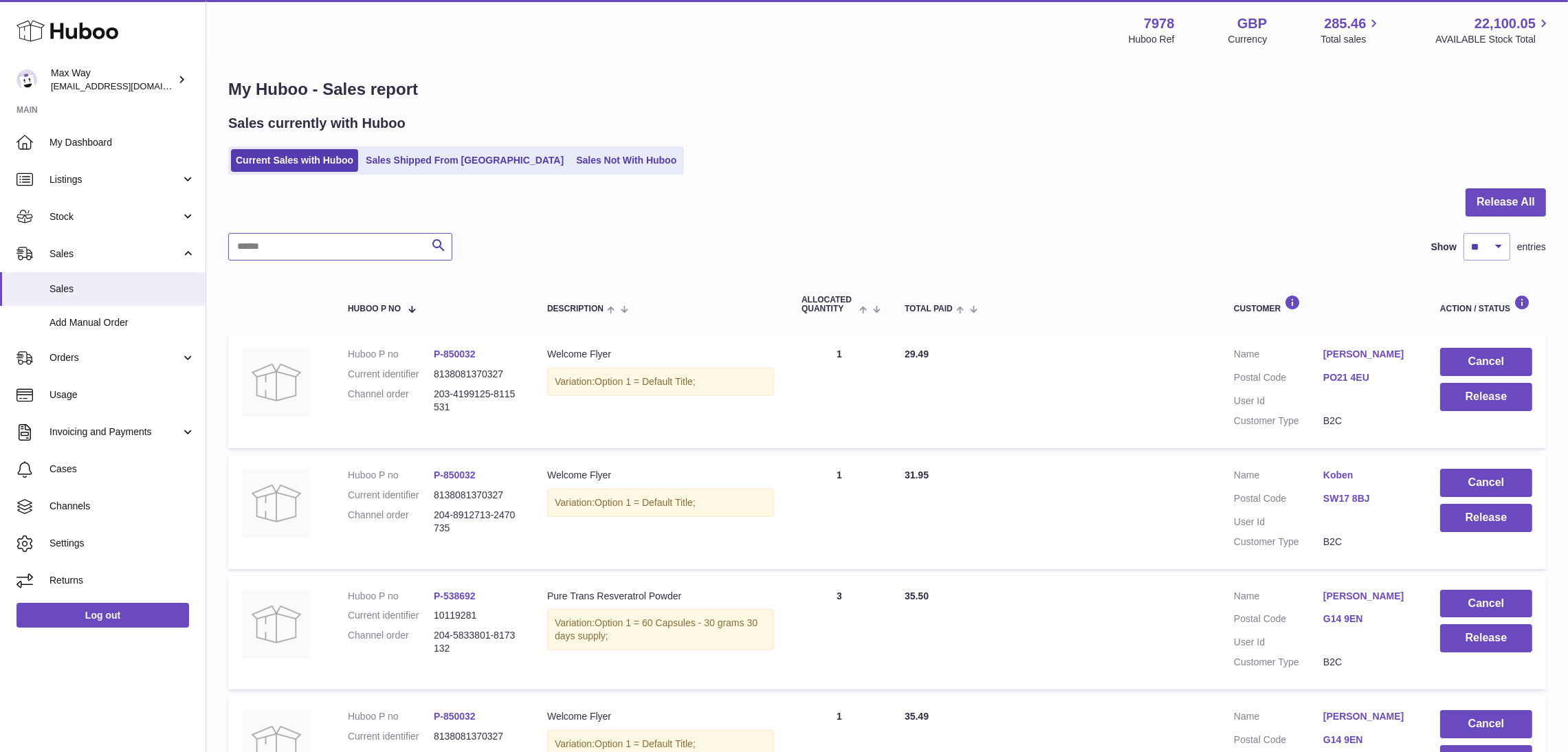
click at [342, 253] on input "text" at bounding box center [340, 247] width 224 height 28
paste input "**********"
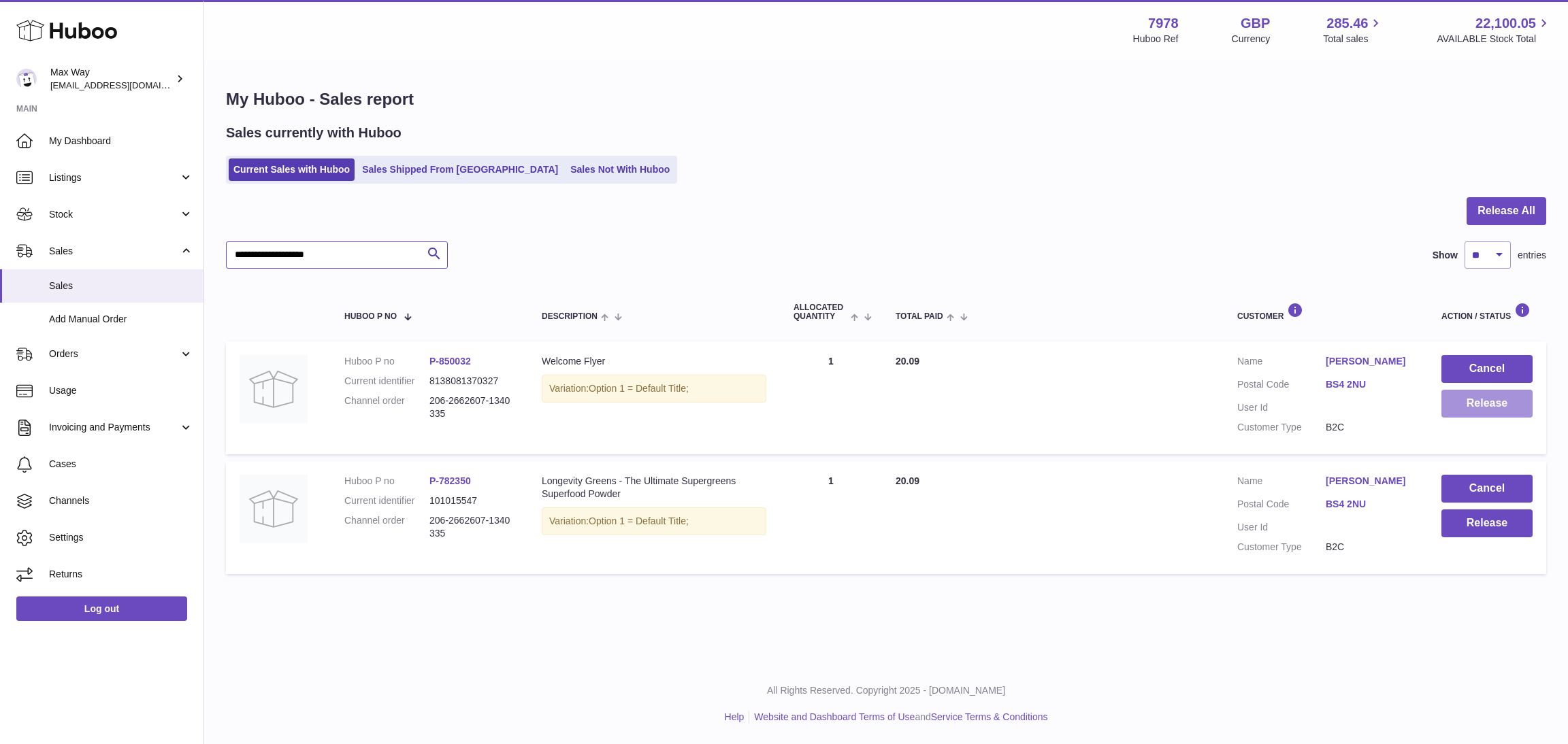
type input "**********"
click at [1489, 404] on button "Release" at bounding box center [1487, 404] width 92 height 27
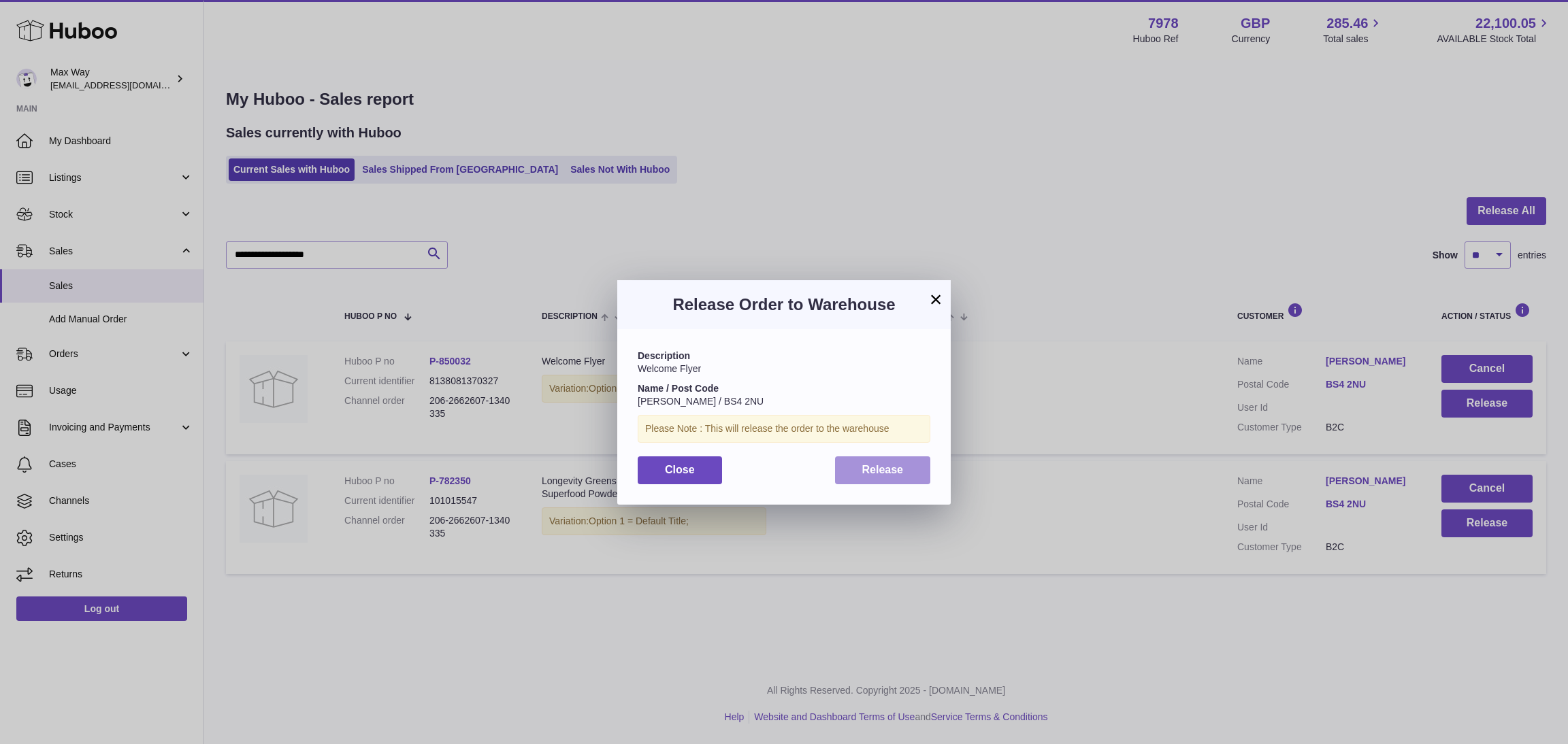
click at [909, 473] on button "Release" at bounding box center [882, 470] width 96 height 27
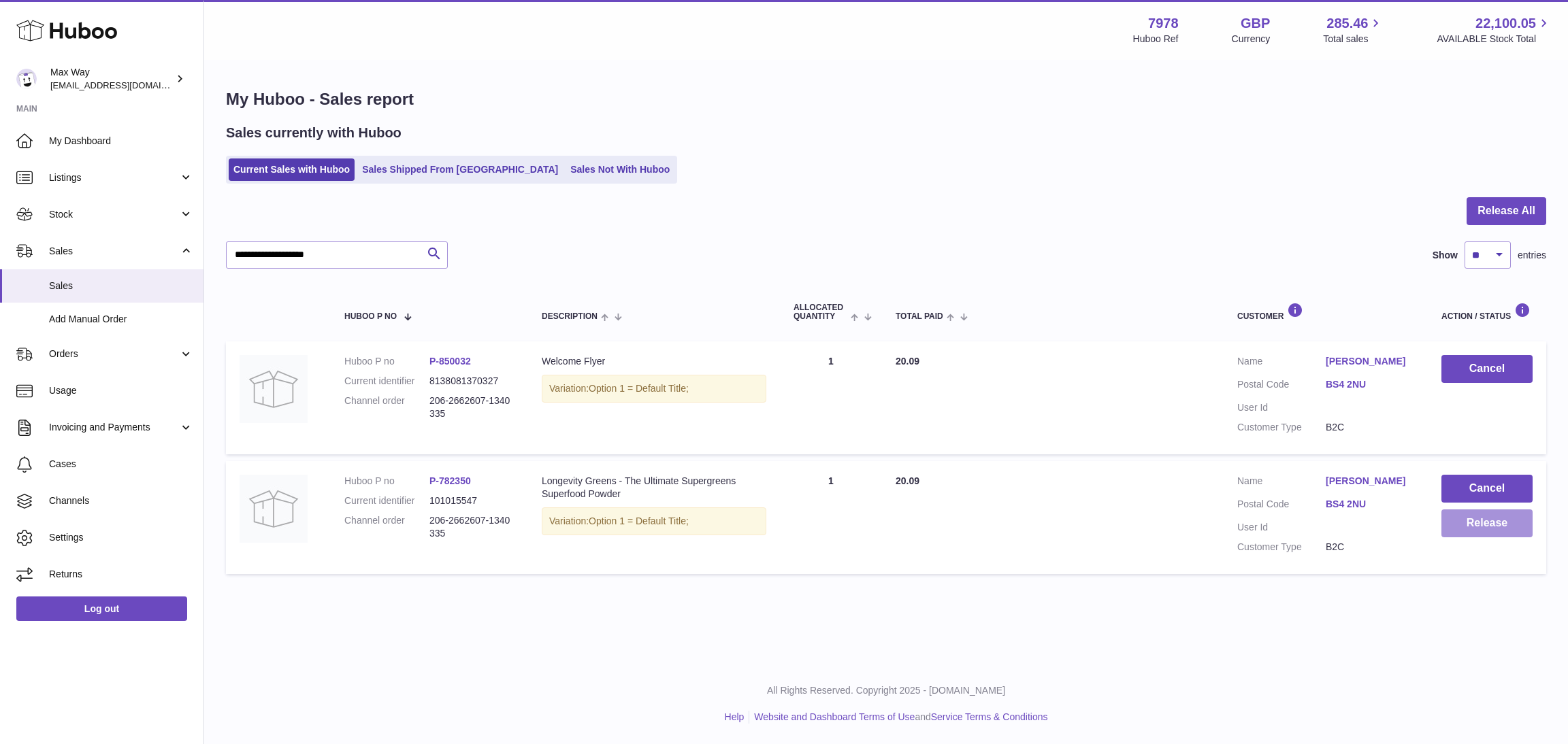
click at [1502, 523] on button "Release" at bounding box center [1487, 523] width 92 height 27
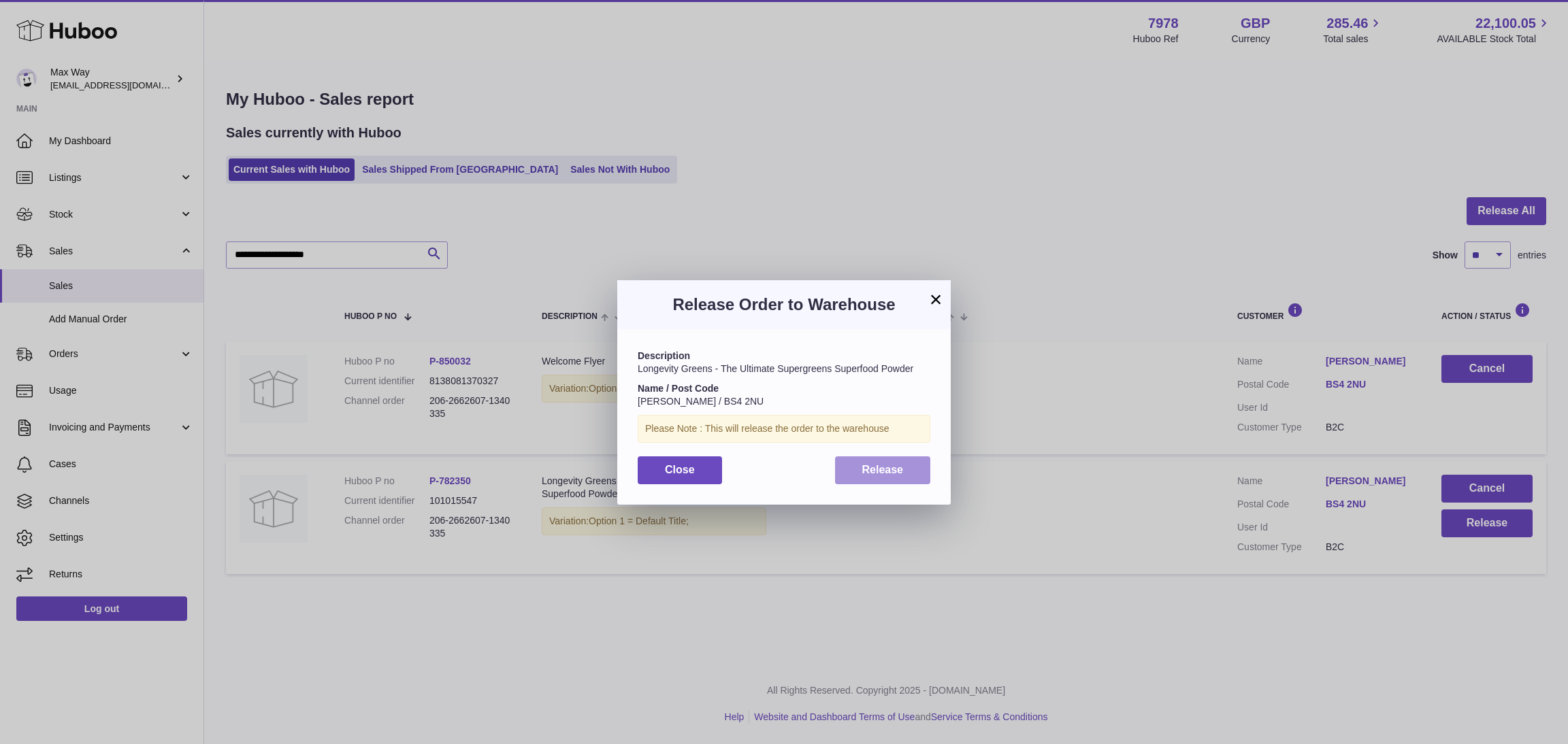
click at [897, 459] on button "Release" at bounding box center [882, 470] width 96 height 27
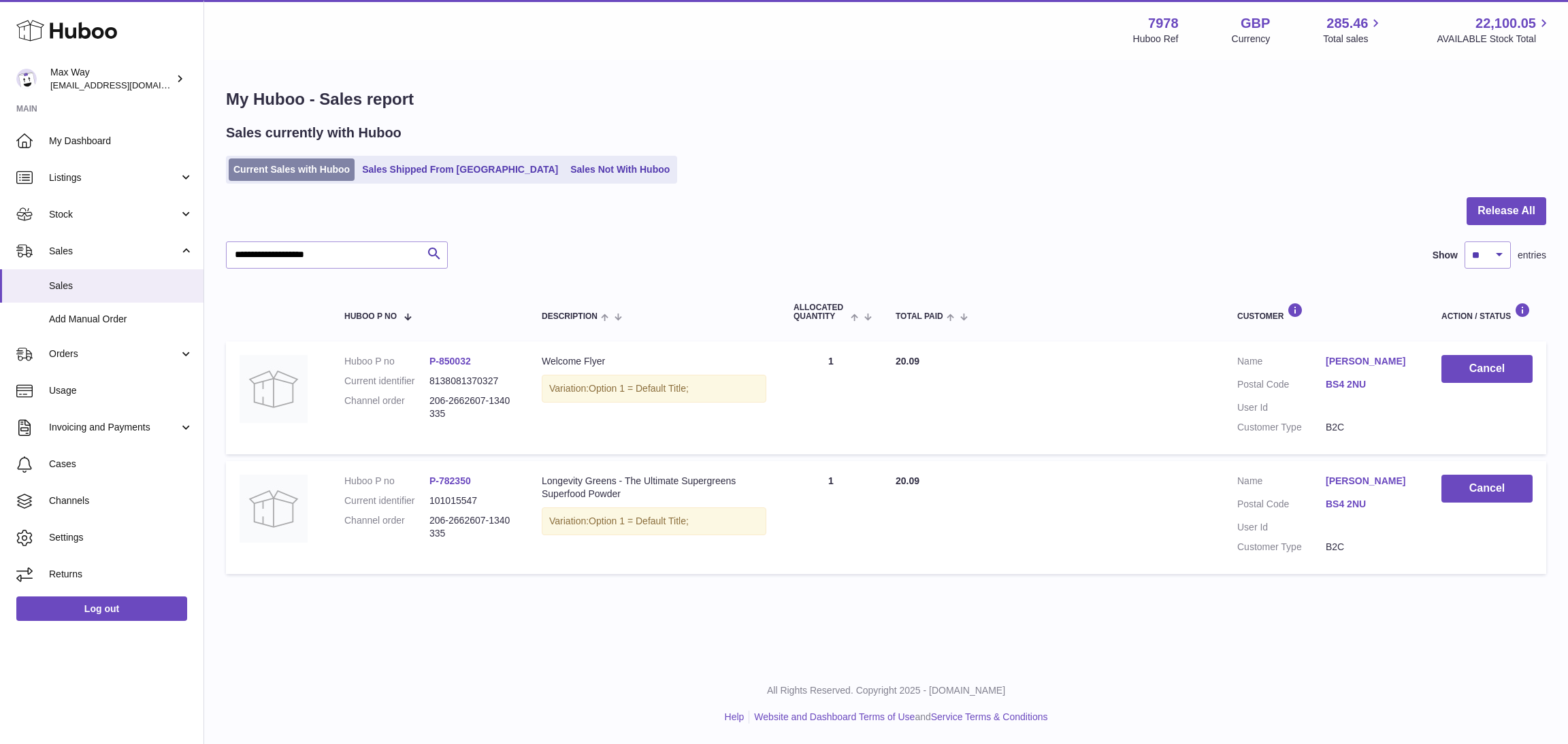
click at [280, 171] on link "Current Sales with Huboo" at bounding box center [292, 169] width 126 height 23
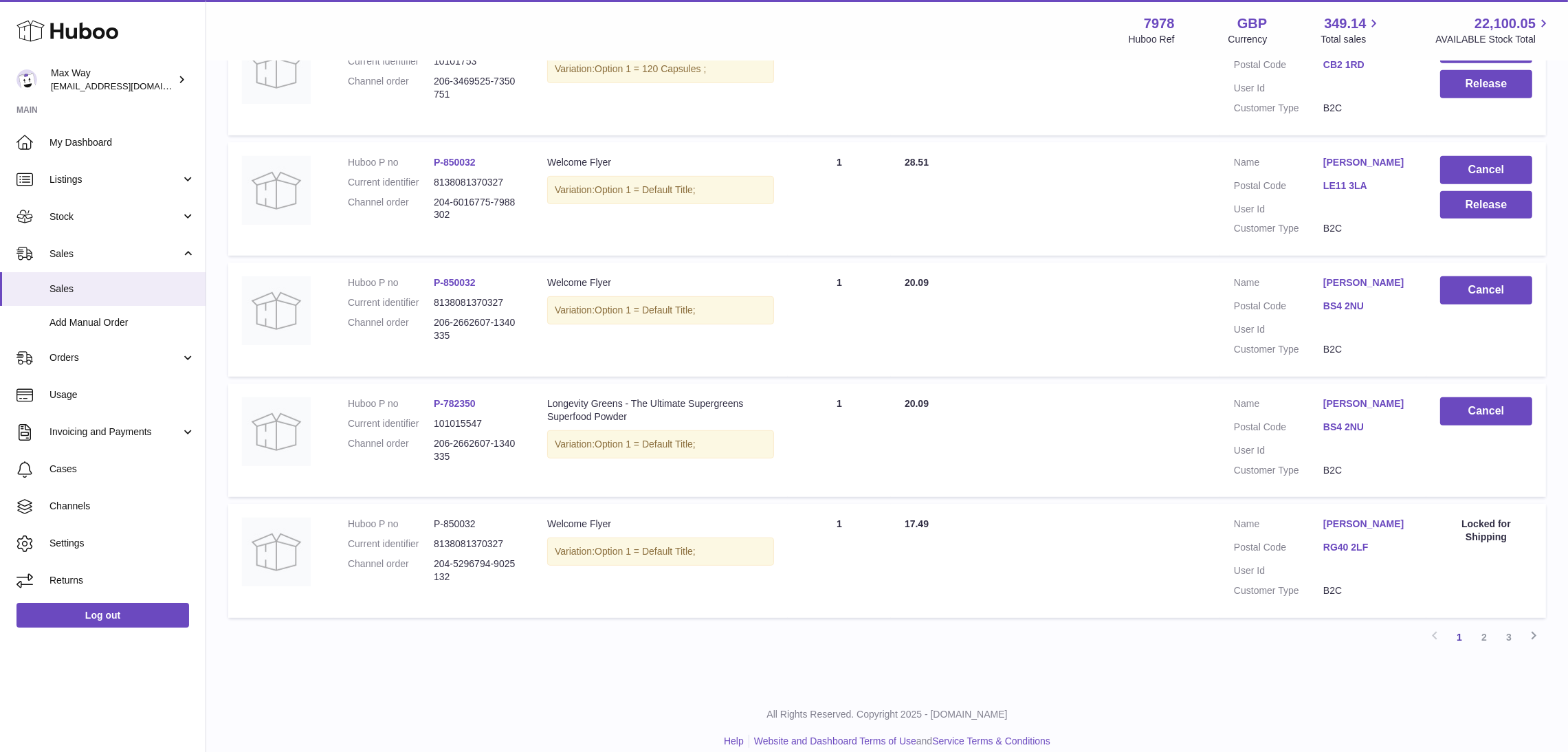
scroll to position [940, 0]
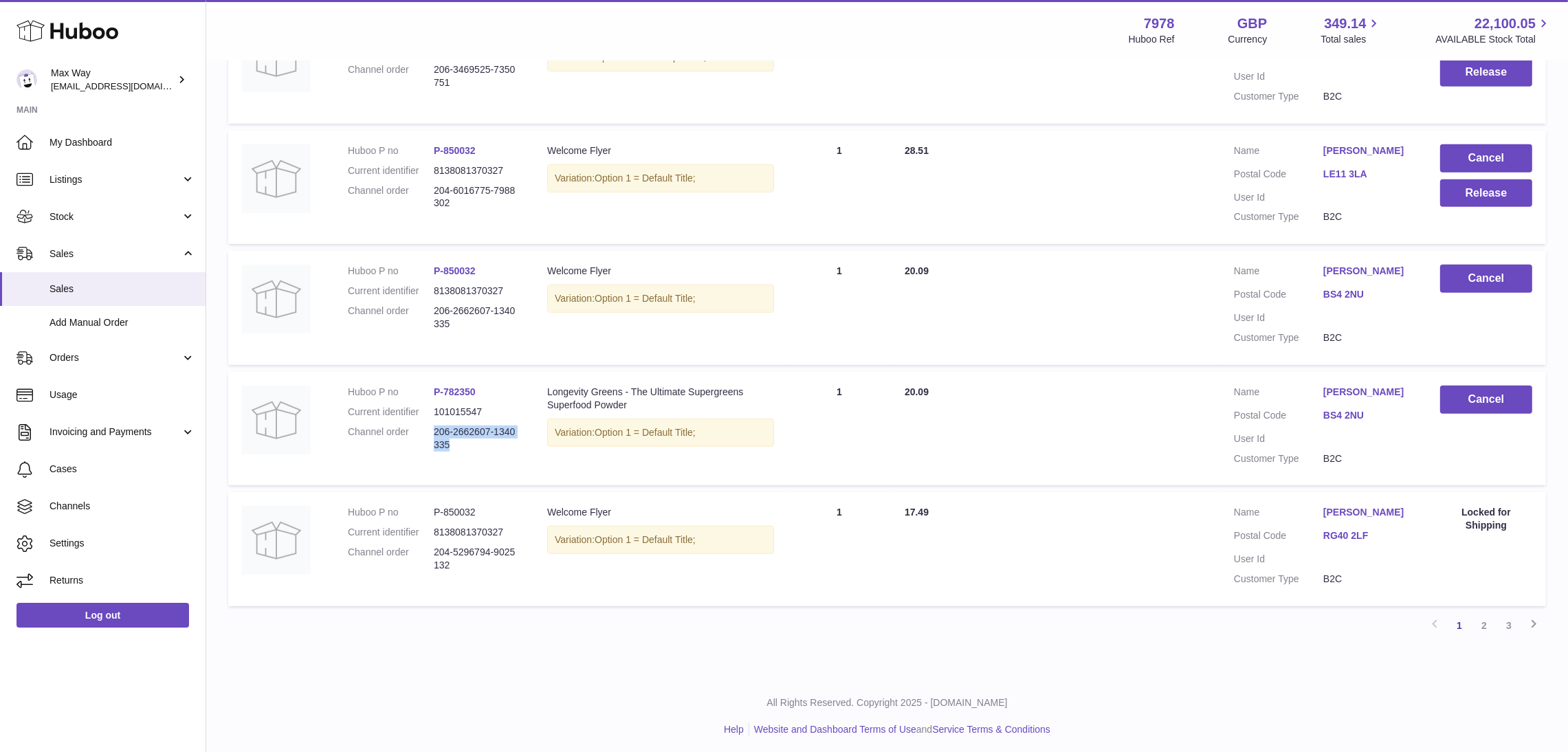
drag, startPoint x: 434, startPoint y: 430, endPoint x: 481, endPoint y: 442, distance: 48.5
click at [481, 442] on dd "206-2662607-1340335" at bounding box center [476, 438] width 86 height 26
copy dd "206-2662607-1340335"
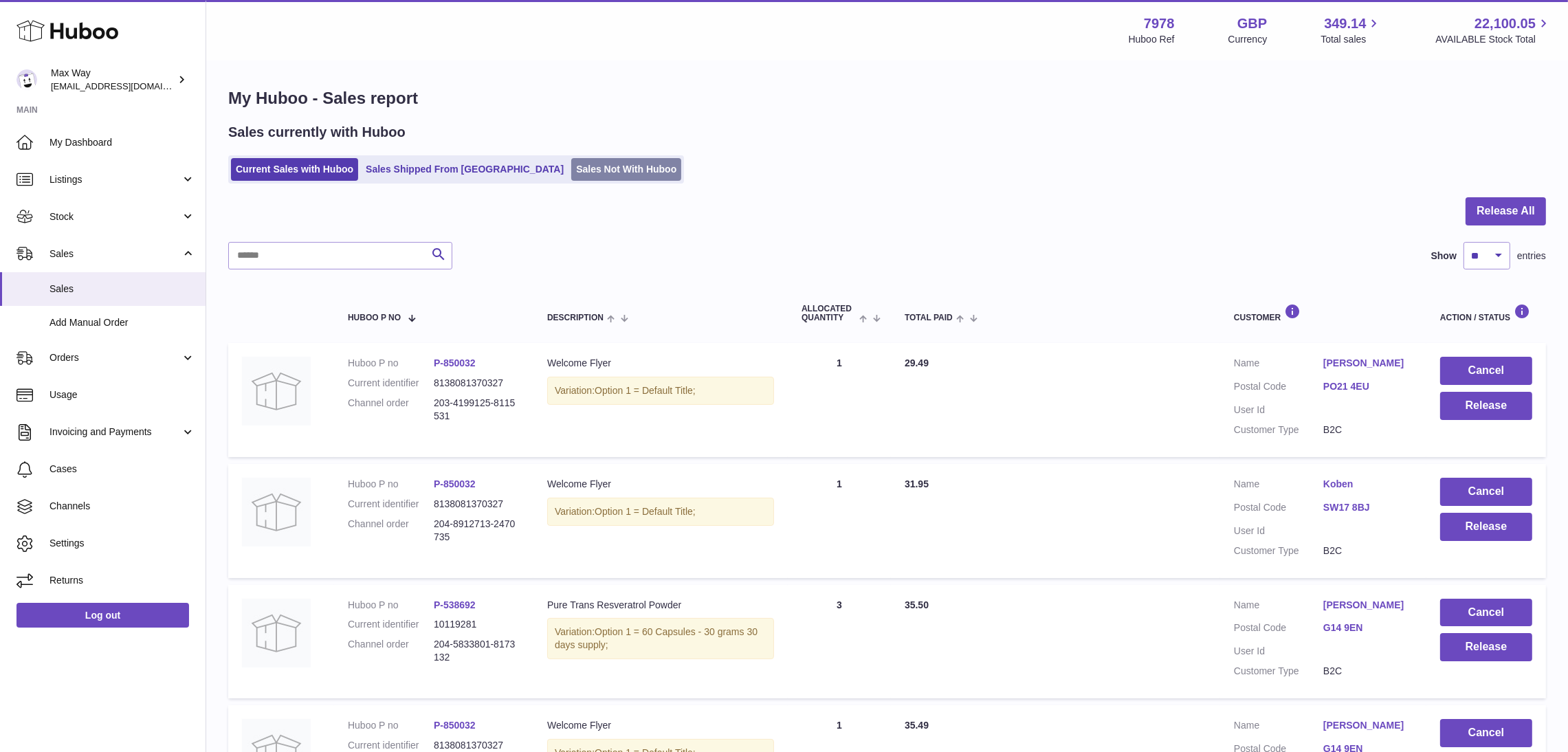
scroll to position [0, 0]
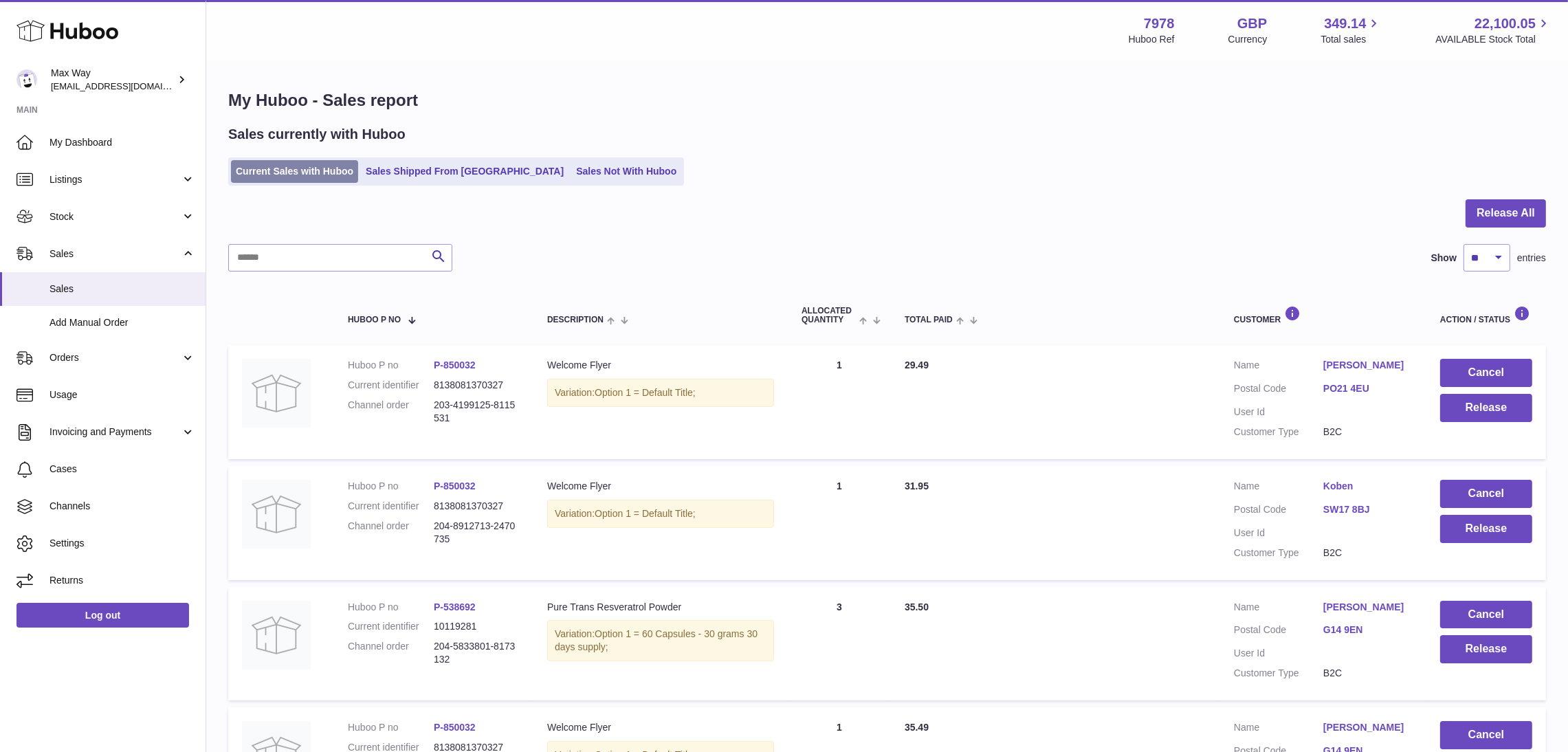
click at [282, 174] on link "Current Sales with Huboo" at bounding box center [295, 171] width 128 height 23
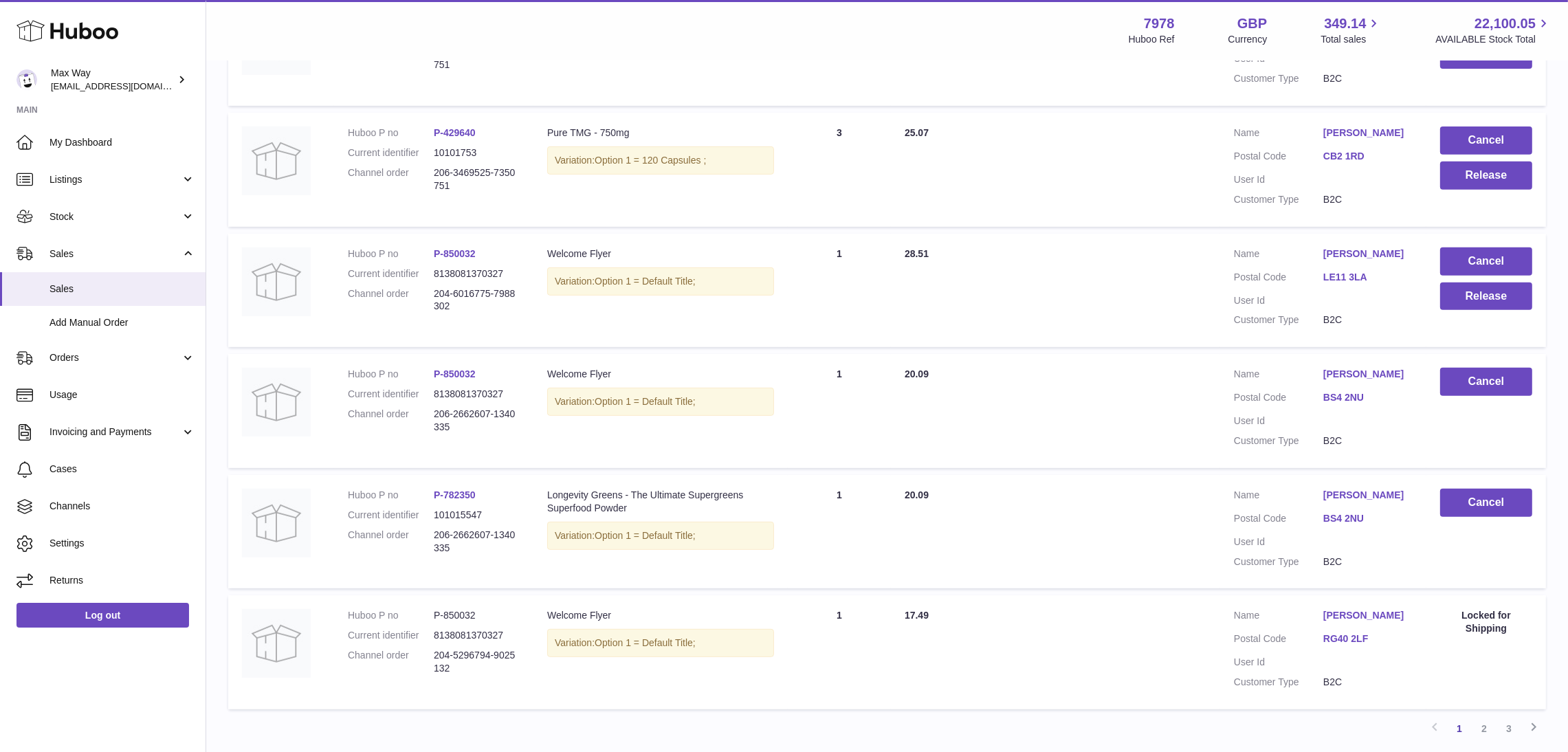
scroll to position [734, 0]
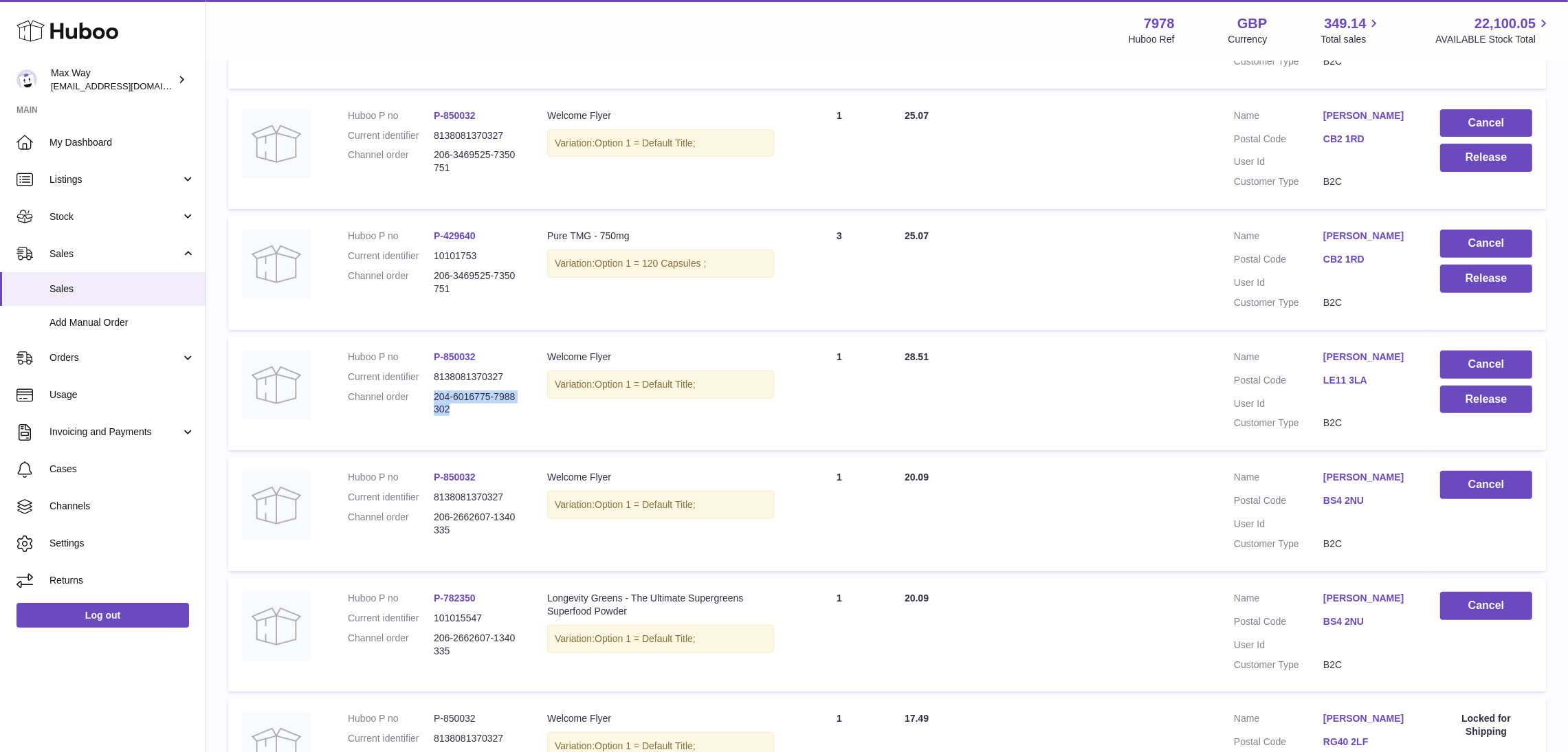
drag, startPoint x: 435, startPoint y: 396, endPoint x: 484, endPoint y: 410, distance: 51.0
click at [484, 410] on dd "204-6016775-7988302" at bounding box center [476, 403] width 86 height 26
copy dd "204-6016775-7988302"
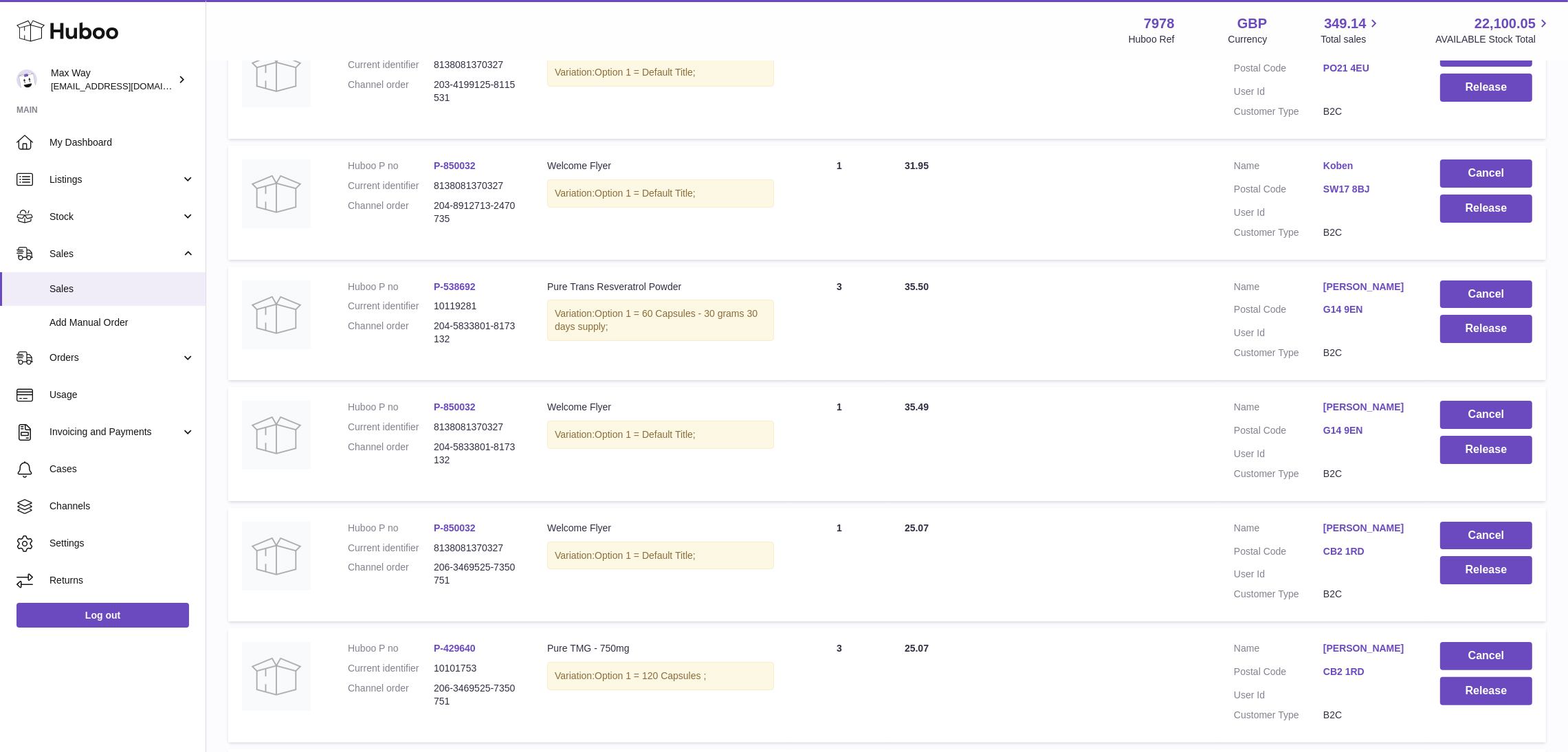
scroll to position [0, 0]
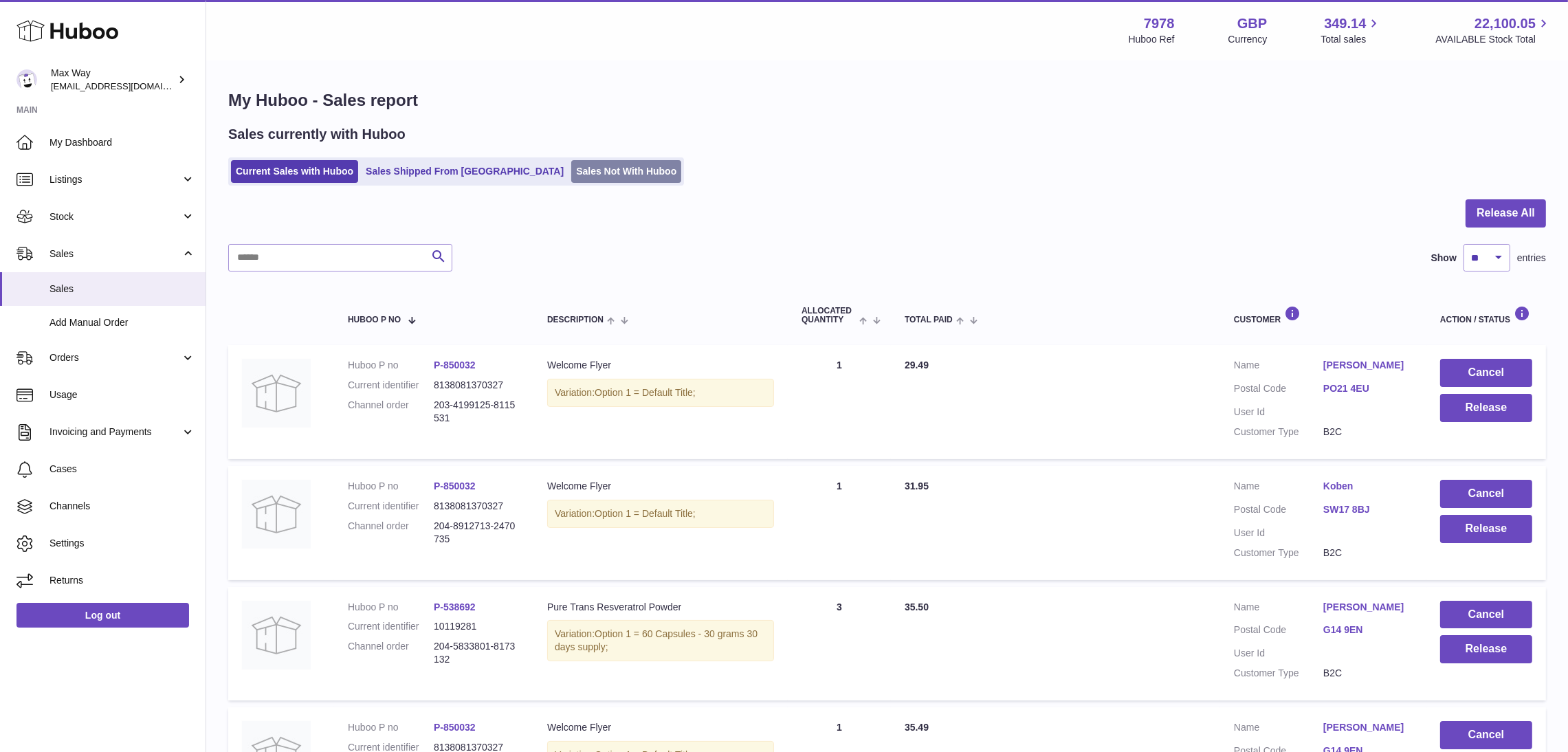
click at [571, 174] on link "Sales Not With Huboo" at bounding box center [626, 171] width 110 height 23
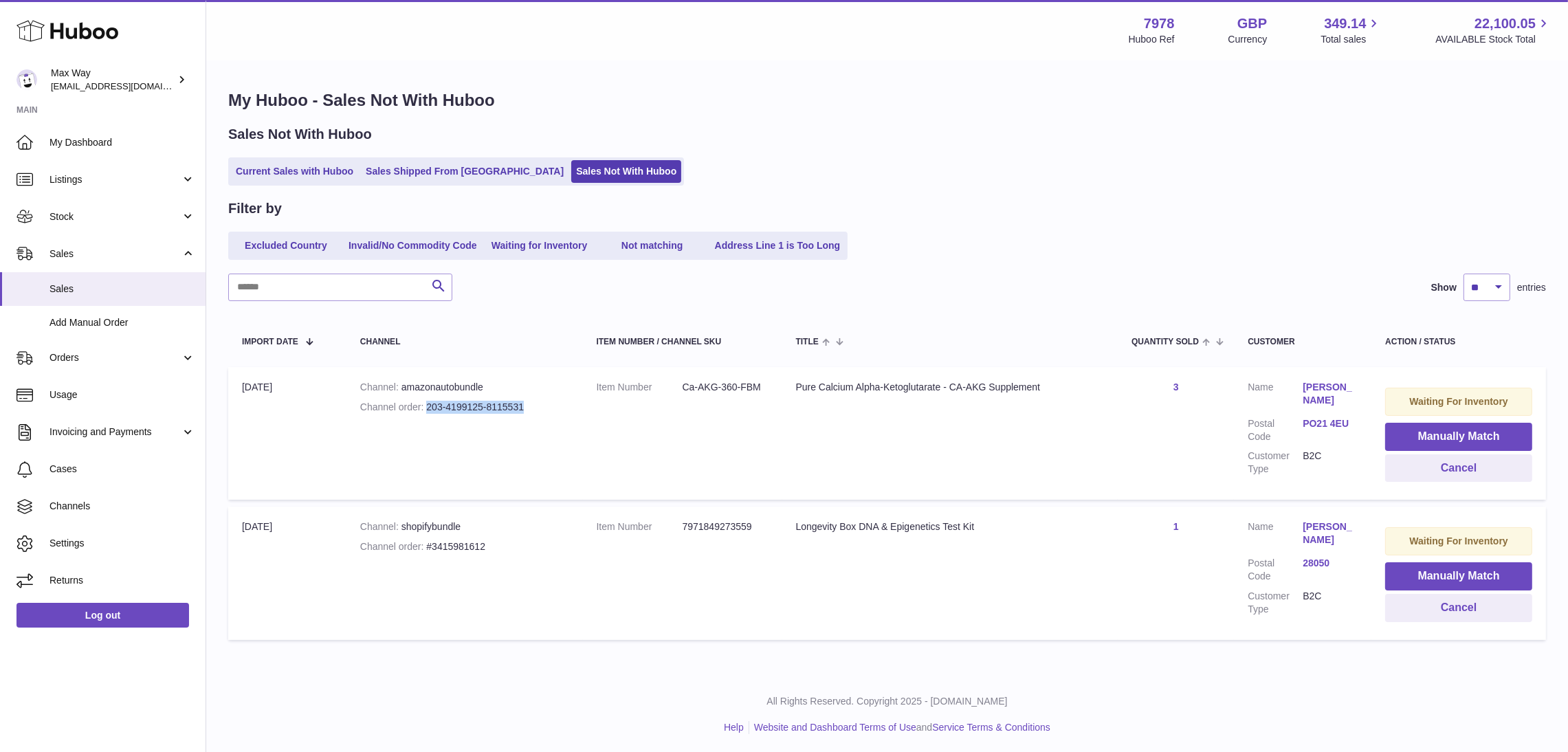
drag, startPoint x: 423, startPoint y: 405, endPoint x: 530, endPoint y: 405, distance: 107.0
click at [530, 405] on div "Channel order 203-4199125-8115531" at bounding box center [465, 407] width 209 height 13
copy div "203-4199125-8115531"
click at [1419, 484] on td "Waiting For Inventory Manually Match Cancel" at bounding box center [1458, 433] width 175 height 132
click at [1425, 473] on button "Cancel" at bounding box center [1458, 468] width 147 height 28
